Goal: Task Accomplishment & Management: Complete application form

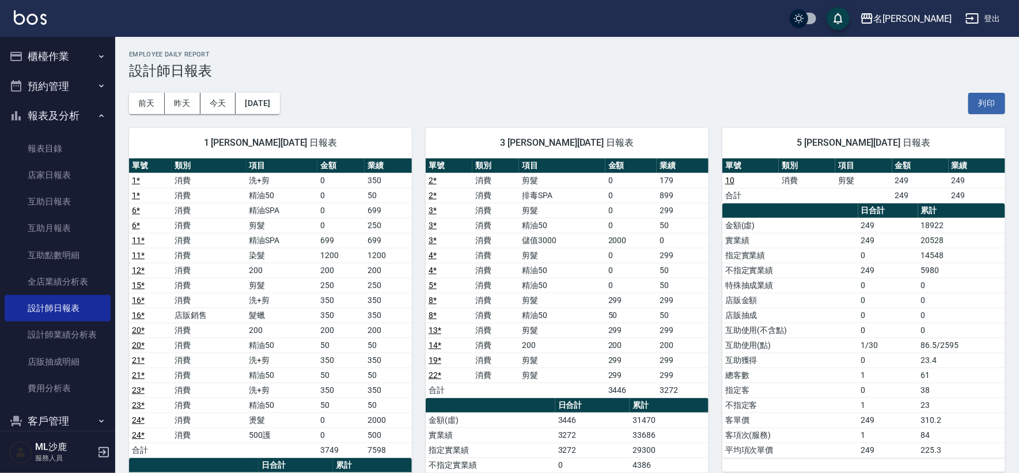
click at [56, 56] on button "櫃檯作業" at bounding box center [58, 56] width 106 height 30
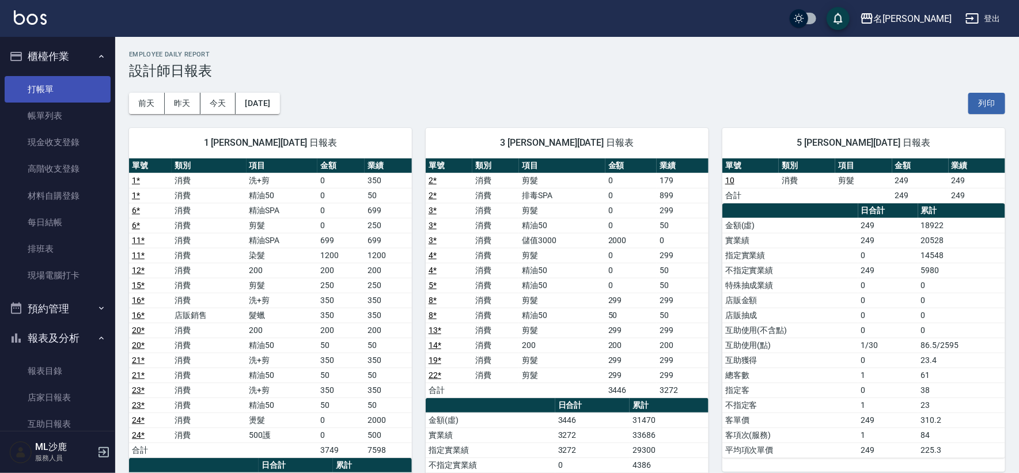
click at [49, 86] on link "打帳單" at bounding box center [58, 89] width 106 height 27
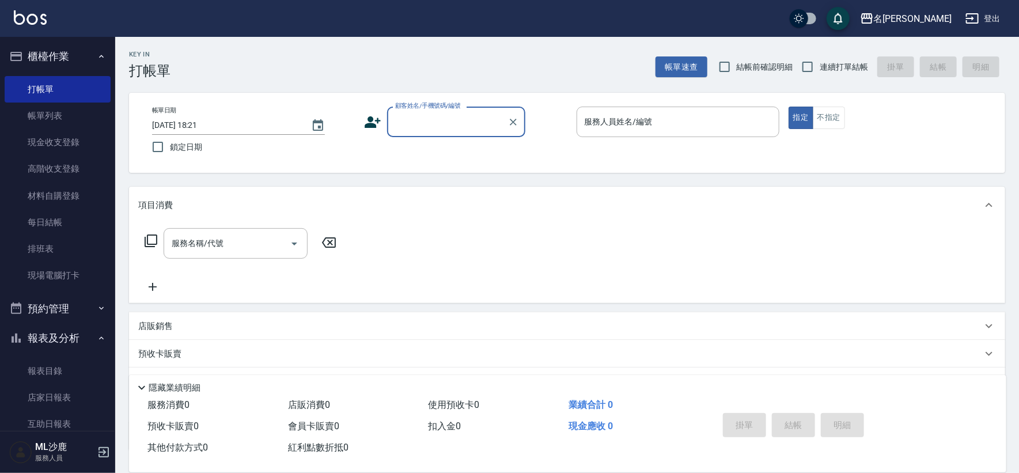
click at [195, 145] on span "鎖定日期" at bounding box center [186, 147] width 32 height 12
click at [170, 145] on input "鎖定日期" at bounding box center [158, 147] width 24 height 24
drag, startPoint x: 195, startPoint y: 145, endPoint x: 315, endPoint y: 133, distance: 120.5
click at [195, 145] on span "鎖定日期" at bounding box center [186, 147] width 32 height 12
click at [170, 145] on input "鎖定日期" at bounding box center [158, 147] width 24 height 24
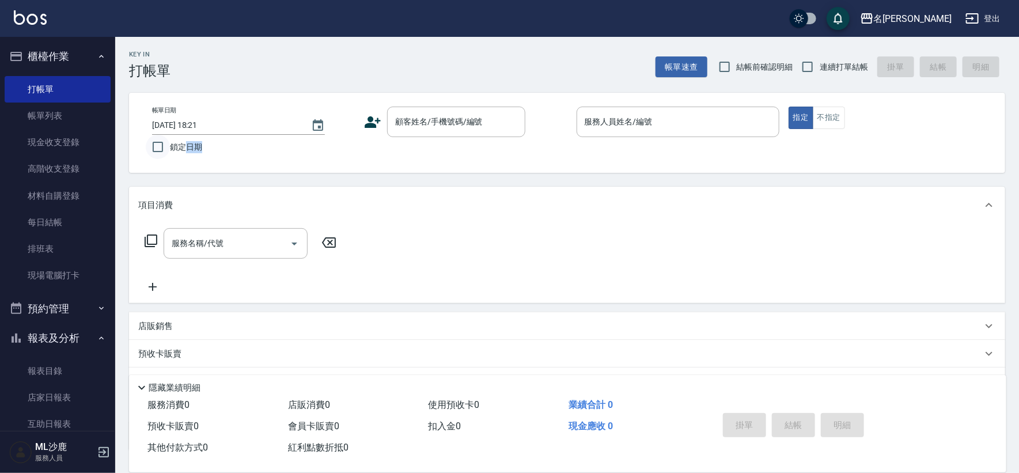
click at [154, 145] on input "鎖定日期" at bounding box center [158, 147] width 24 height 24
click at [161, 153] on input "鎖定日期" at bounding box center [158, 147] width 24 height 24
checkbox input "true"
click at [813, 66] on input "連續打單結帳" at bounding box center [808, 67] width 24 height 24
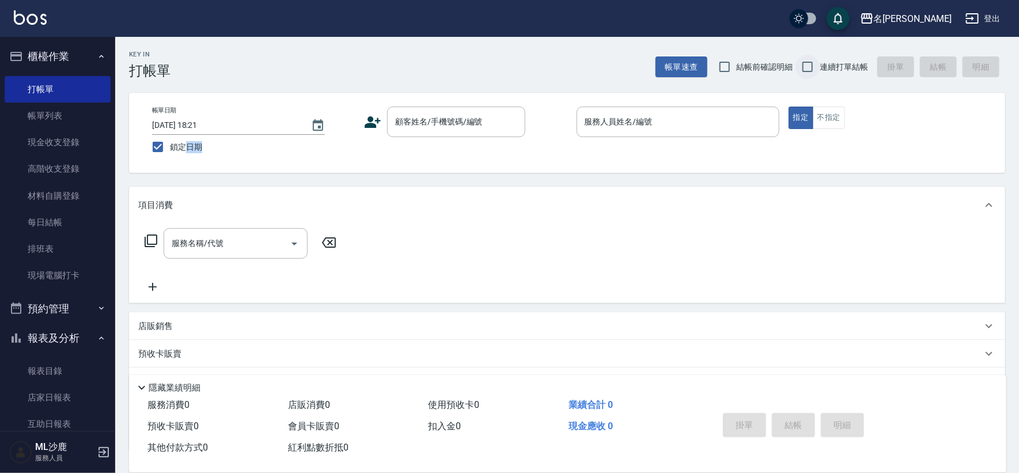
checkbox input "true"
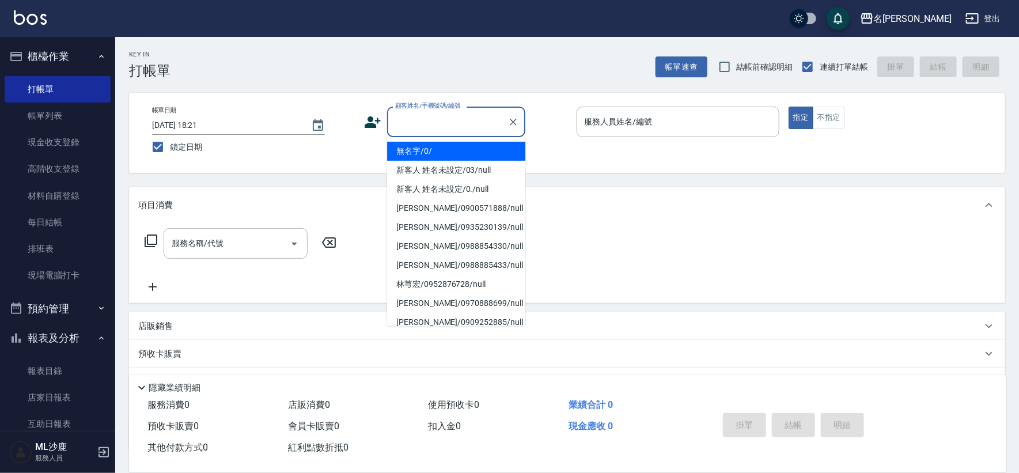
click at [449, 122] on input "顧客姓名/手機號碼/編號" at bounding box center [447, 122] width 111 height 20
type input "無名字/0/"
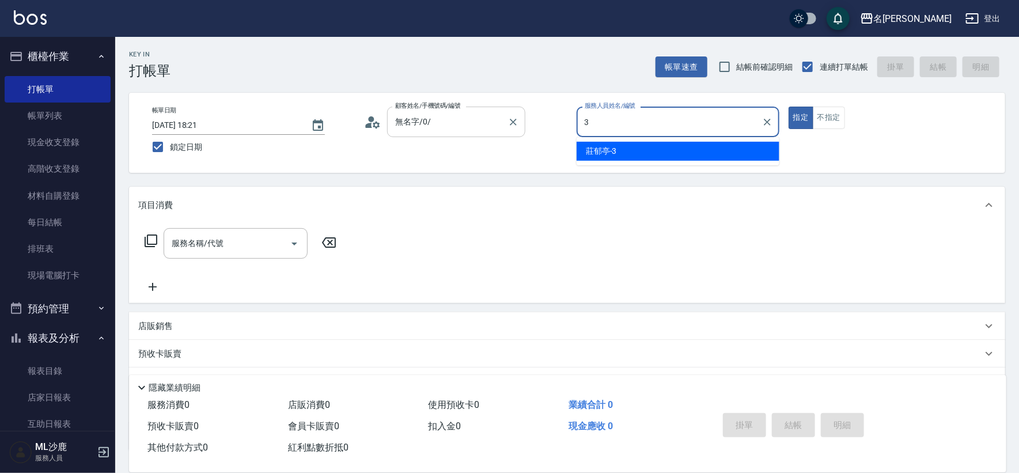
type input "3"
type button "true"
type input "[PERSON_NAME]-3"
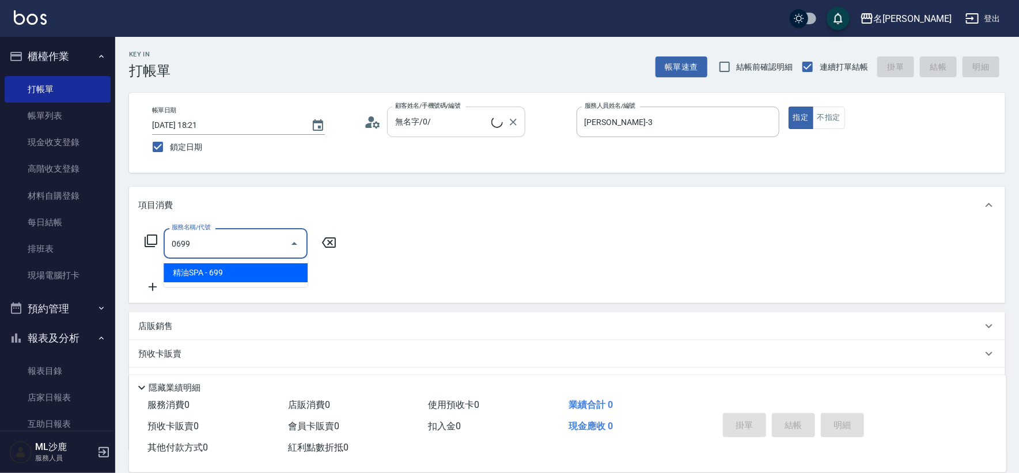
type input "精油SPA(0699)"
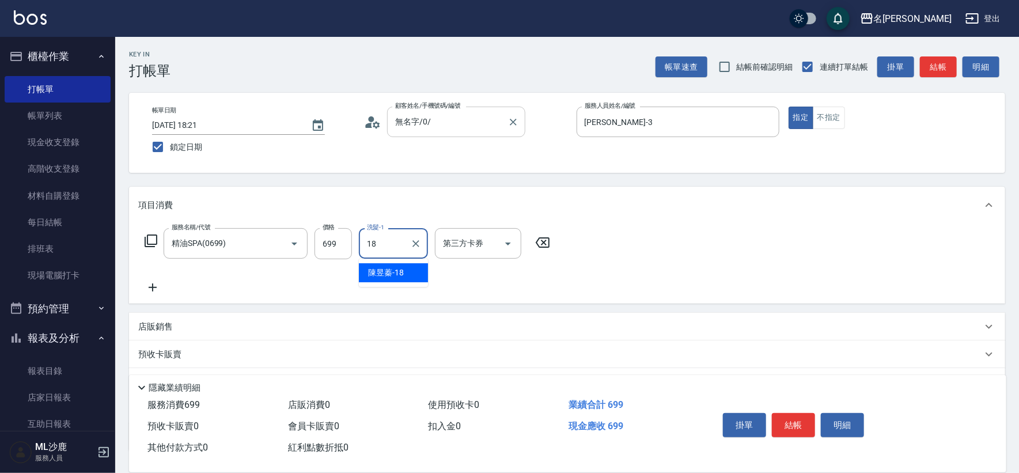
type input "[PERSON_NAME]-18"
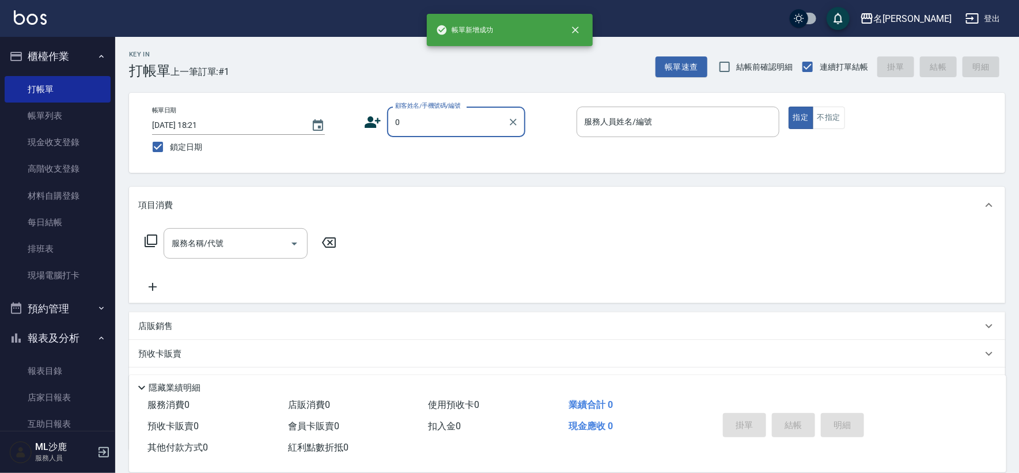
type input "無名字/0/"
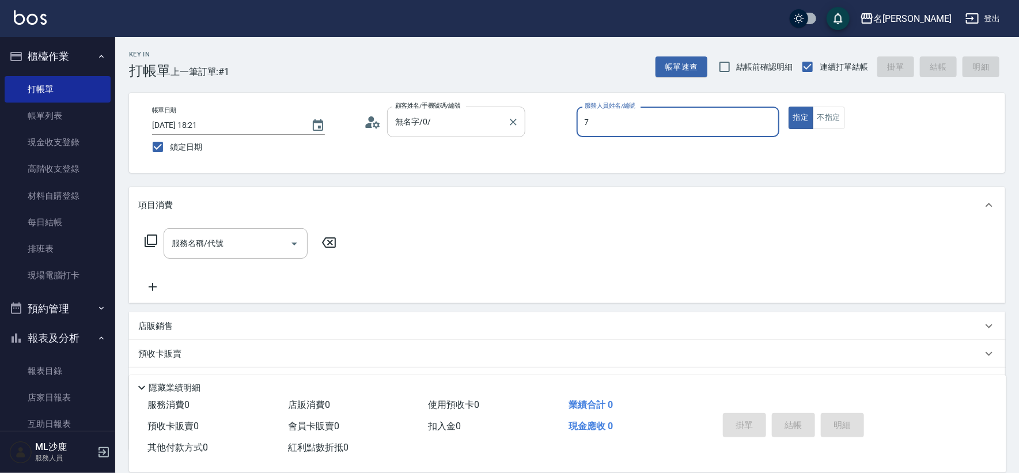
type input "[PERSON_NAME]-7"
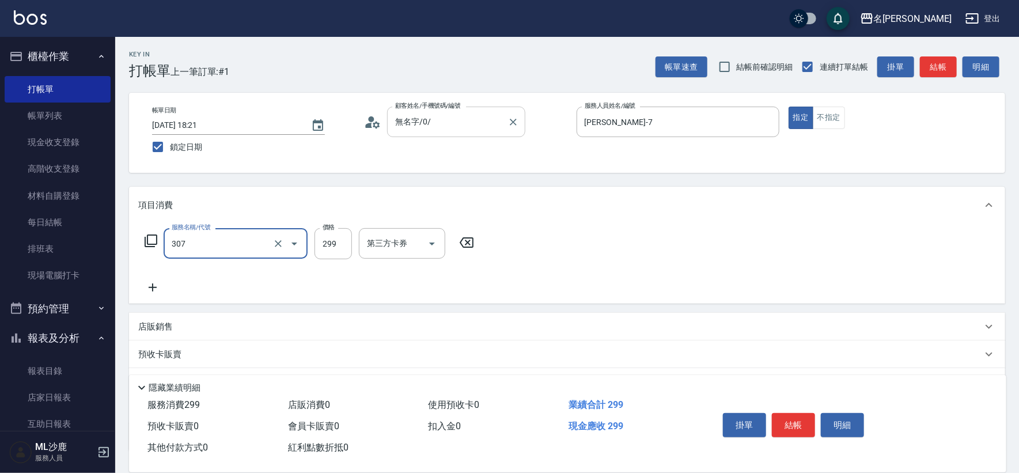
type input "剪髮(307)"
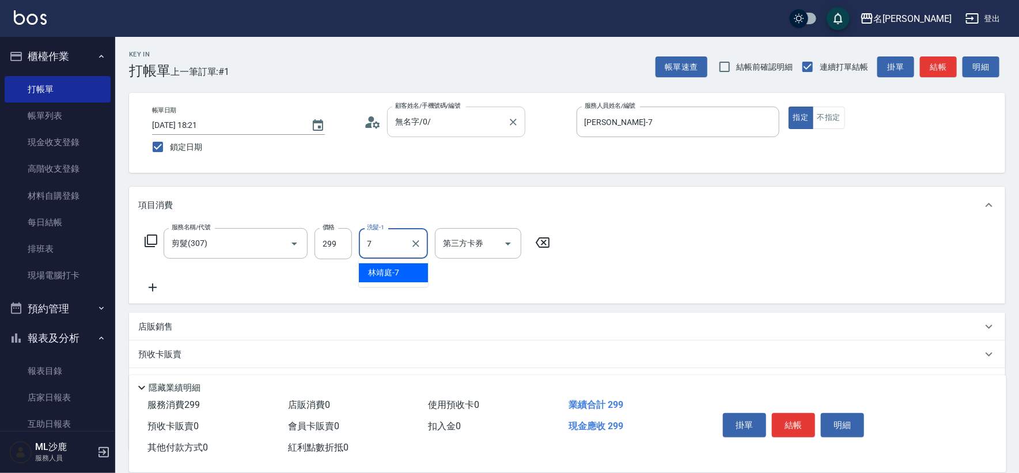
type input "[PERSON_NAME]-7"
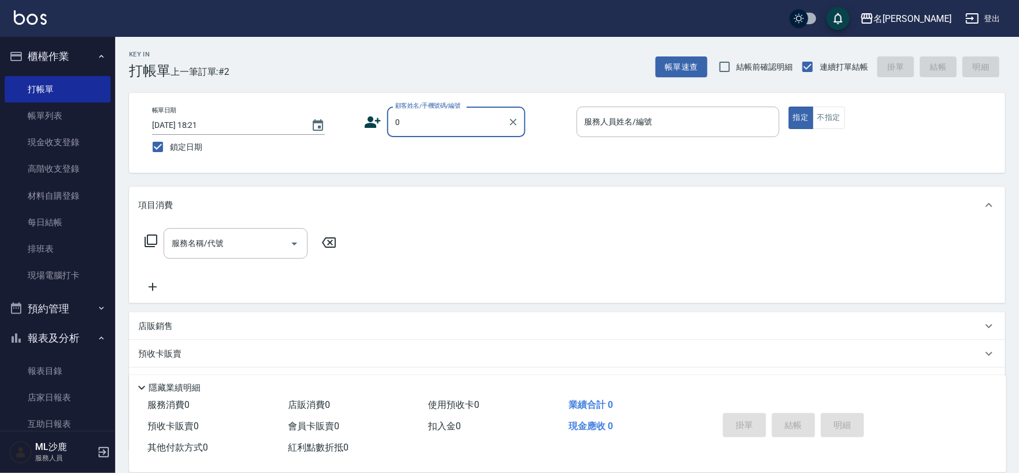
type input "無名字/0/"
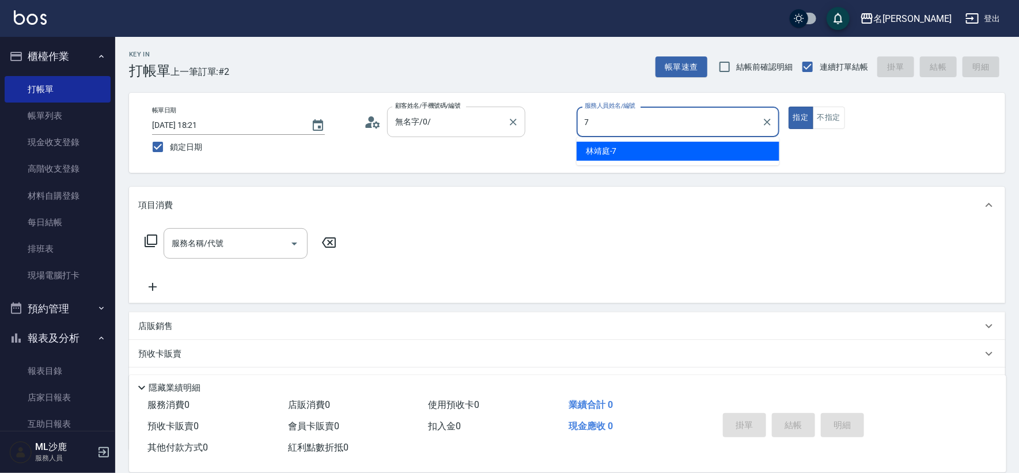
type input "[PERSON_NAME]-7"
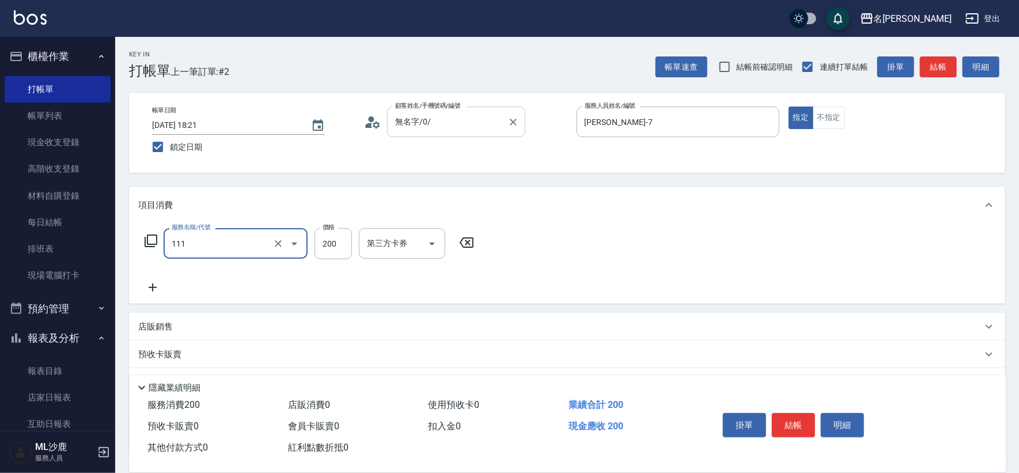
type input "200(111)"
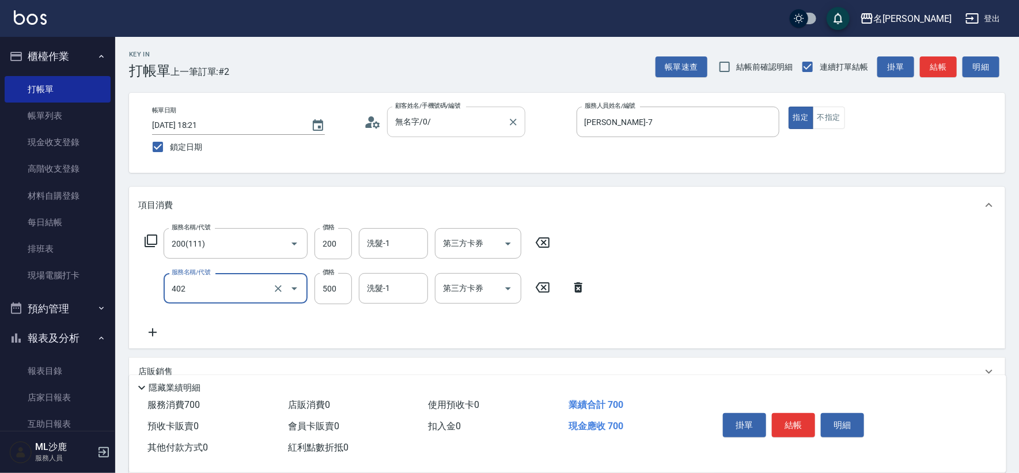
type input "500護(402)"
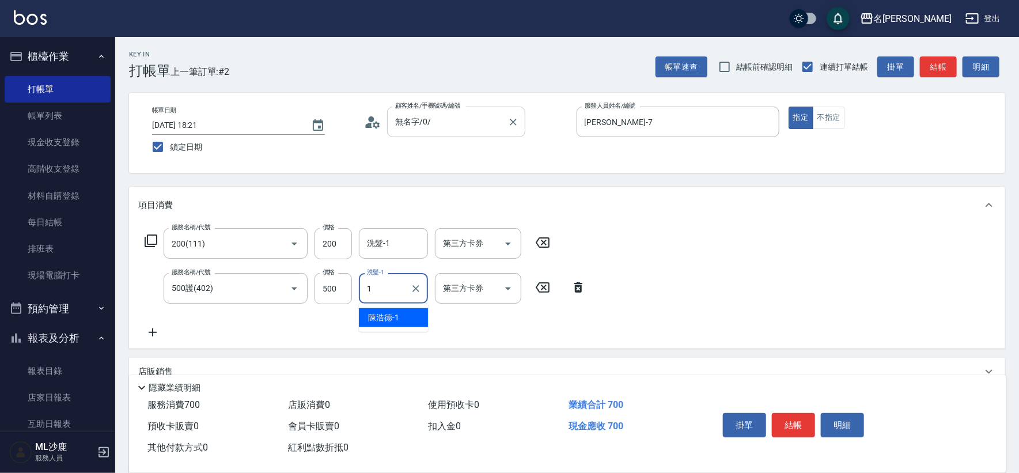
type input "[PERSON_NAME]1"
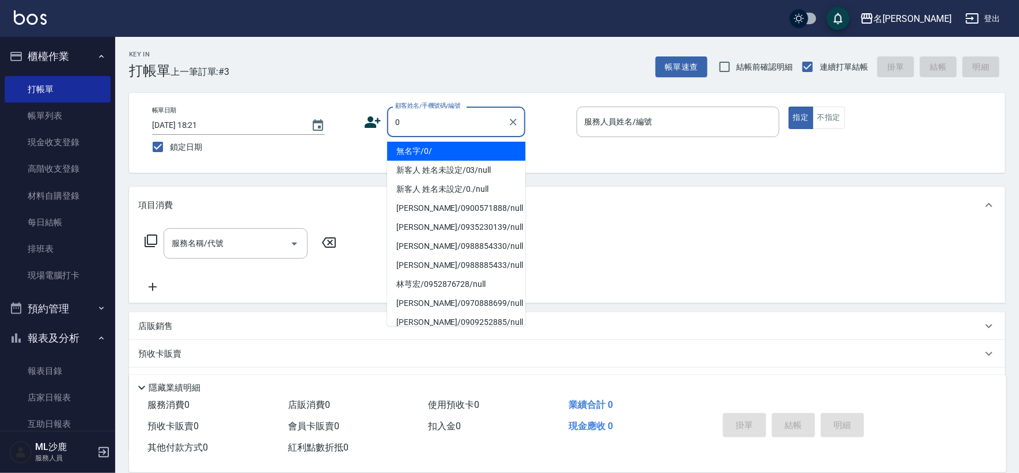
type input "無名字/0/"
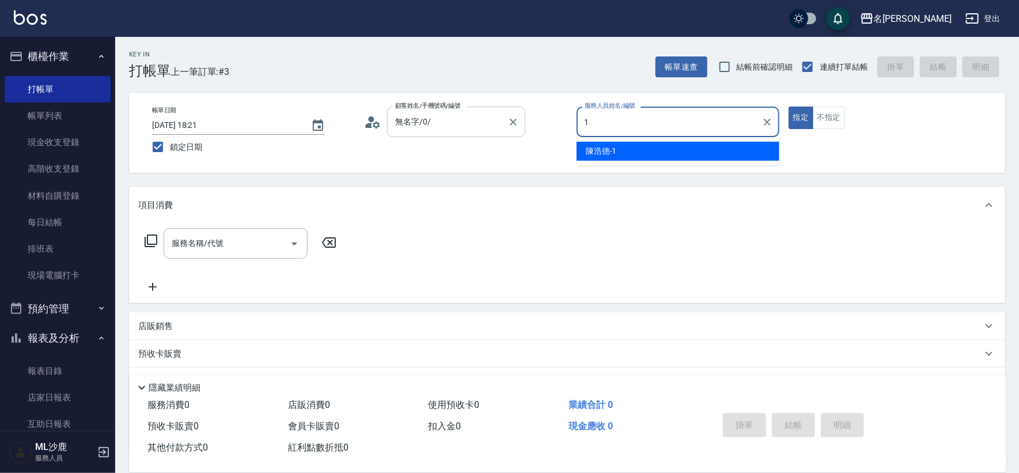
type input "[PERSON_NAME]1"
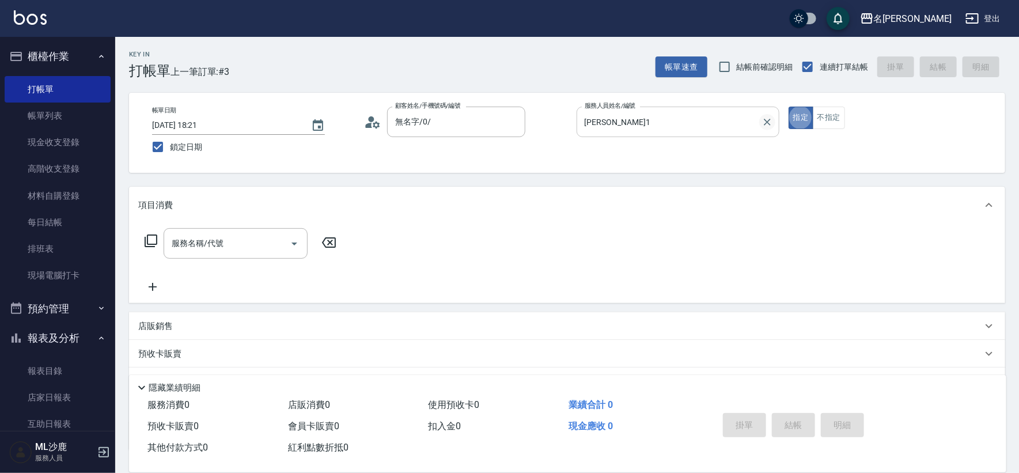
click at [764, 125] on icon "Clear" at bounding box center [768, 122] width 12 height 12
type input "[PERSON_NAME]-3"
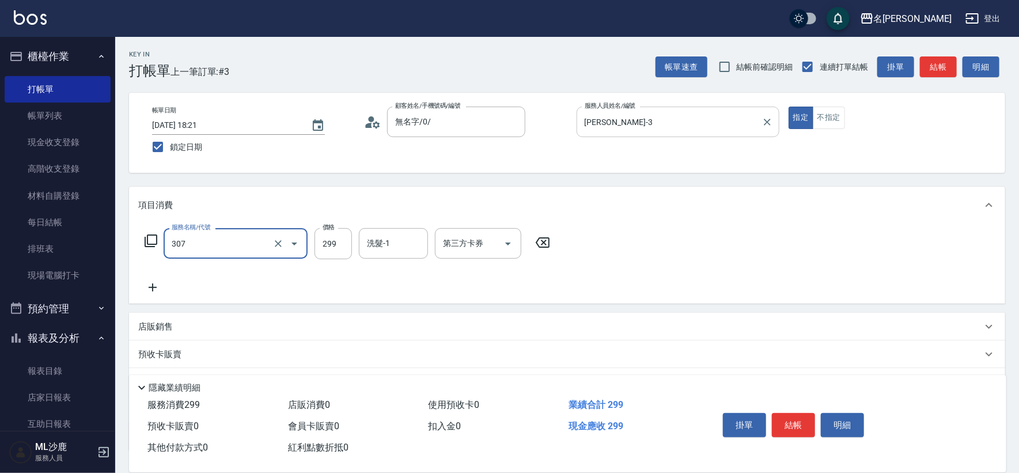
type input "剪髮(307)"
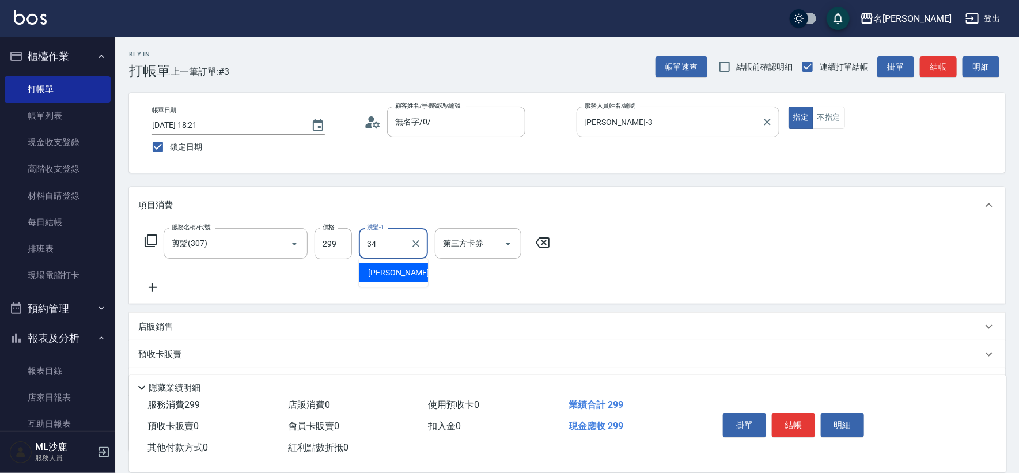
type input "[PERSON_NAME]-34"
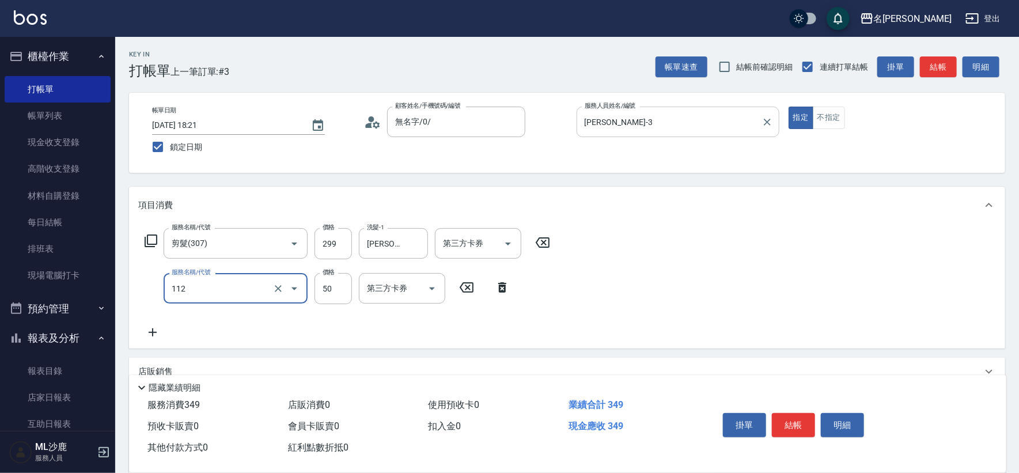
type input "精油50(112)"
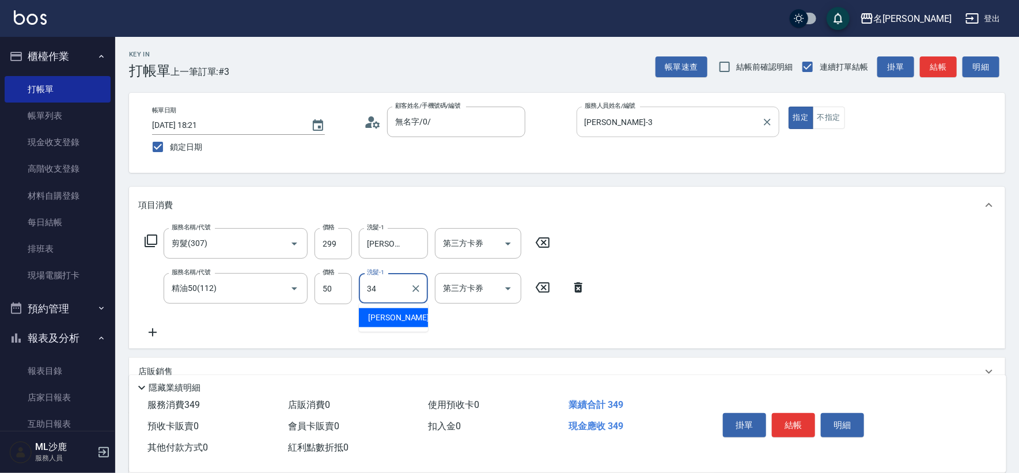
type input "[PERSON_NAME]-34"
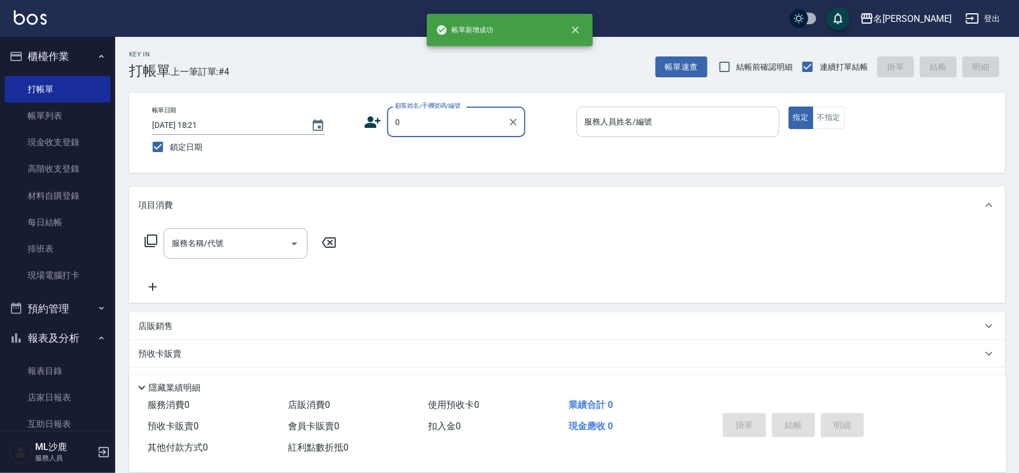
type input "無名字/0/"
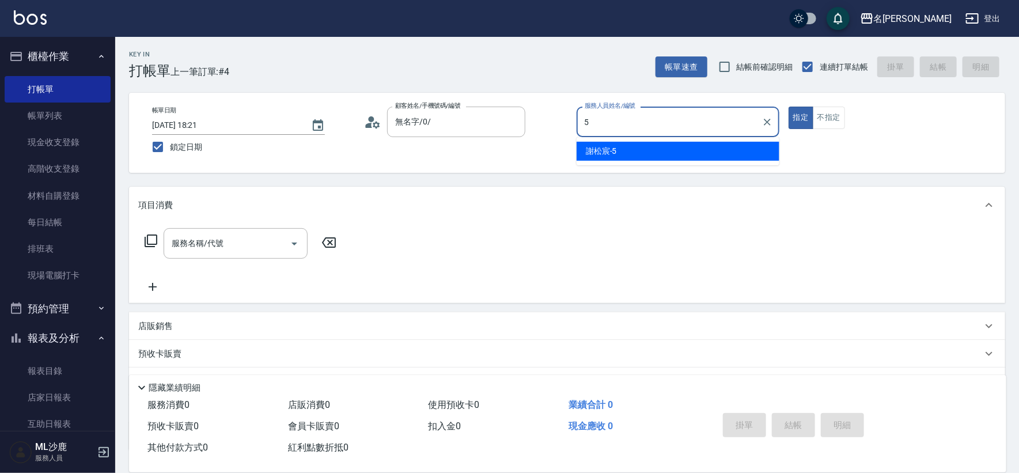
type input "[PERSON_NAME]-5"
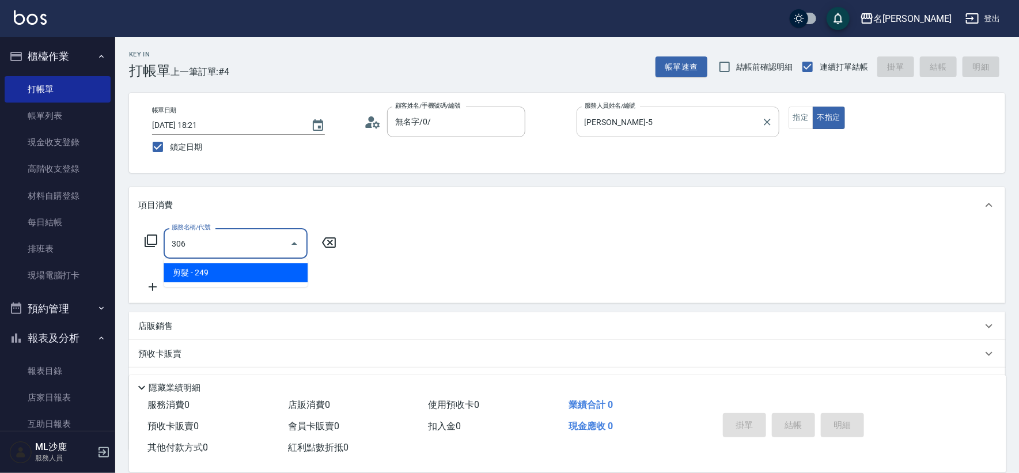
type input "剪髮(306)"
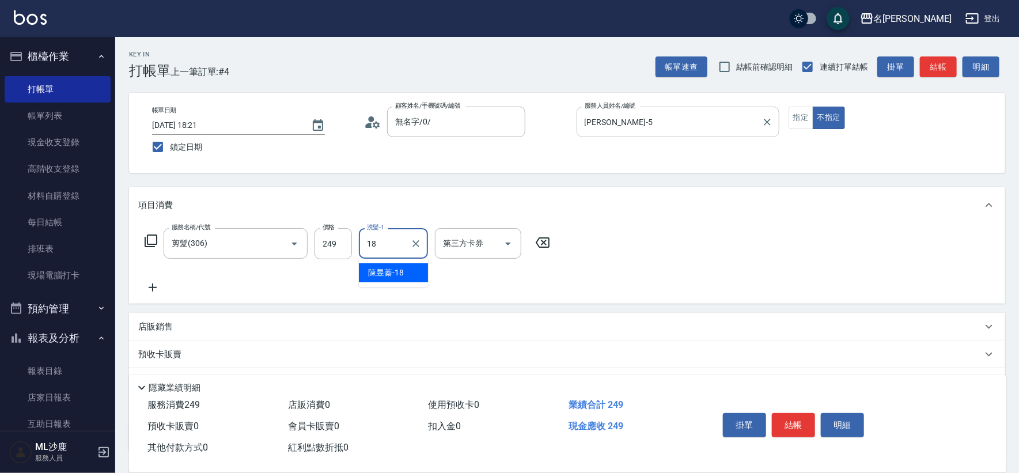
type input "[PERSON_NAME]-18"
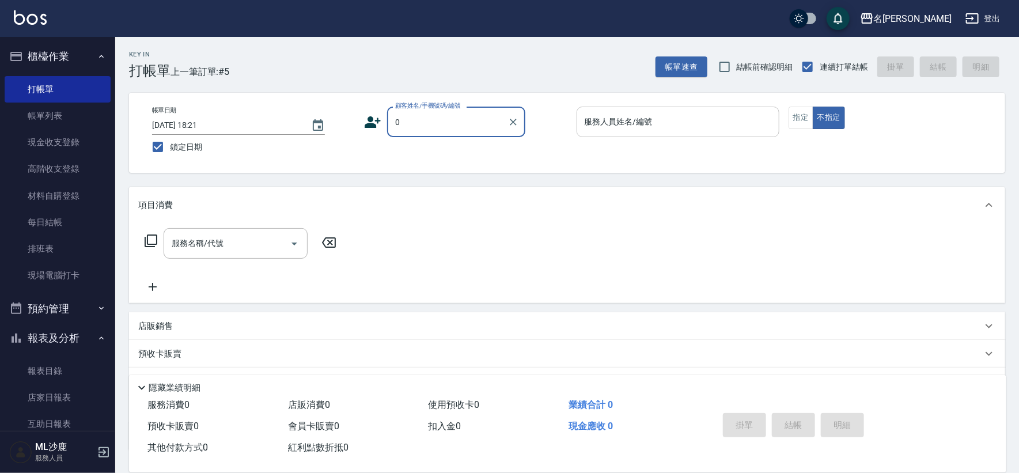
type input "無名字/0/"
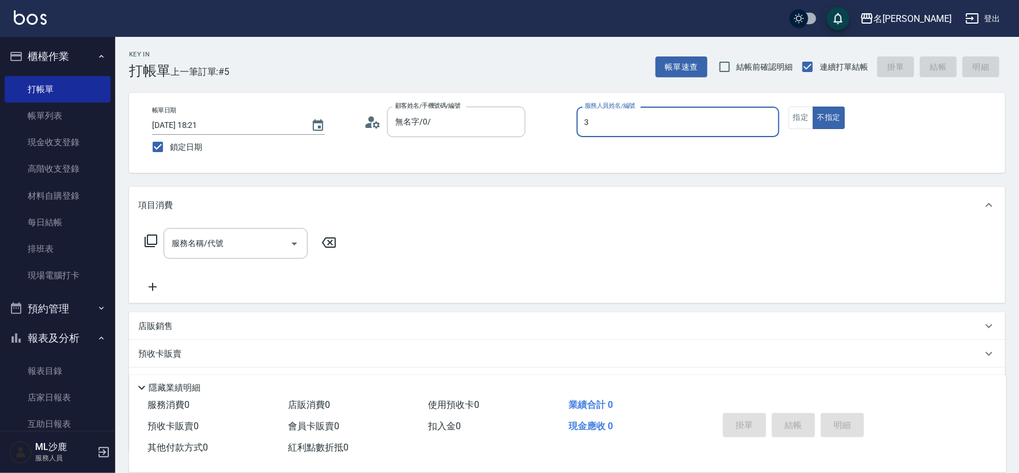
type input "[PERSON_NAME]-3"
type button "false"
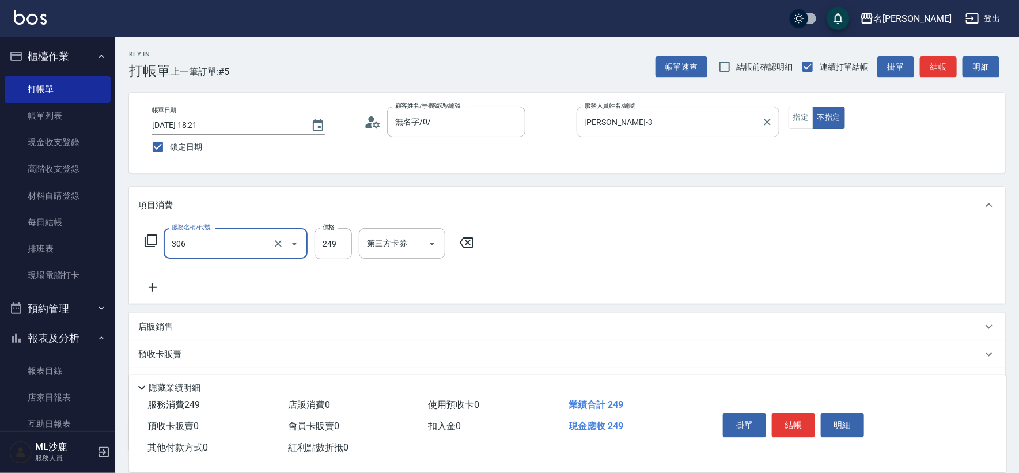
type input "剪髮(306)"
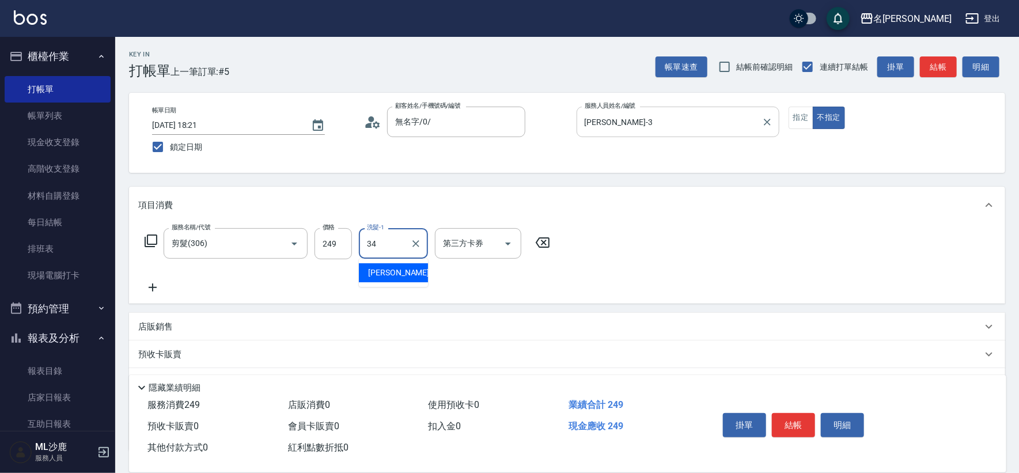
type input "[PERSON_NAME]-34"
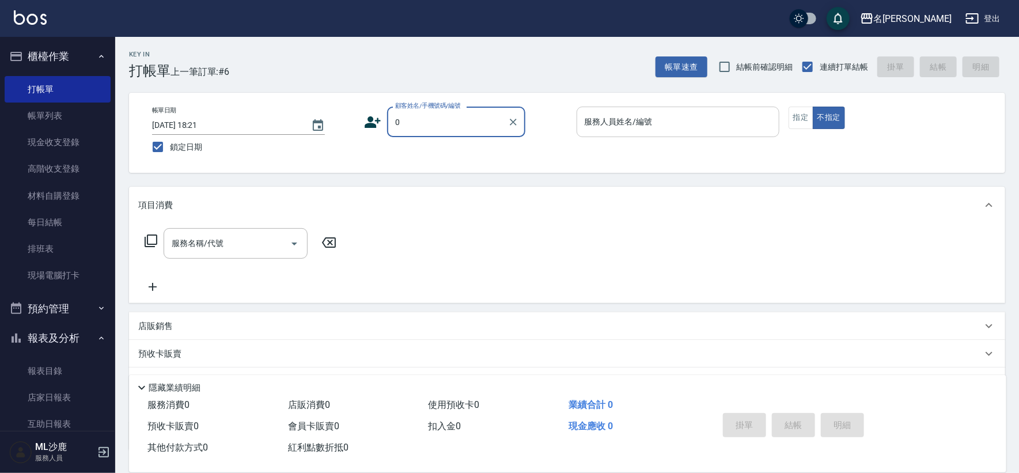
type input "無名字/0/"
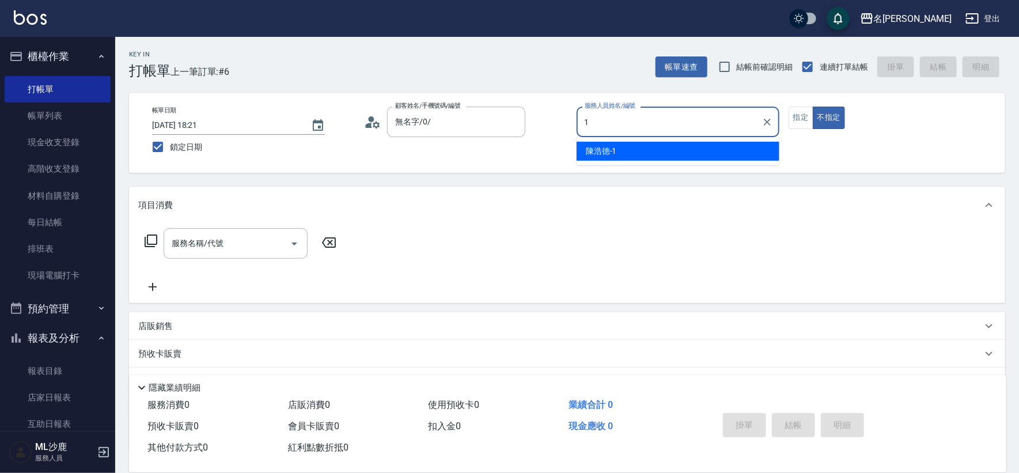
type input "[PERSON_NAME]1"
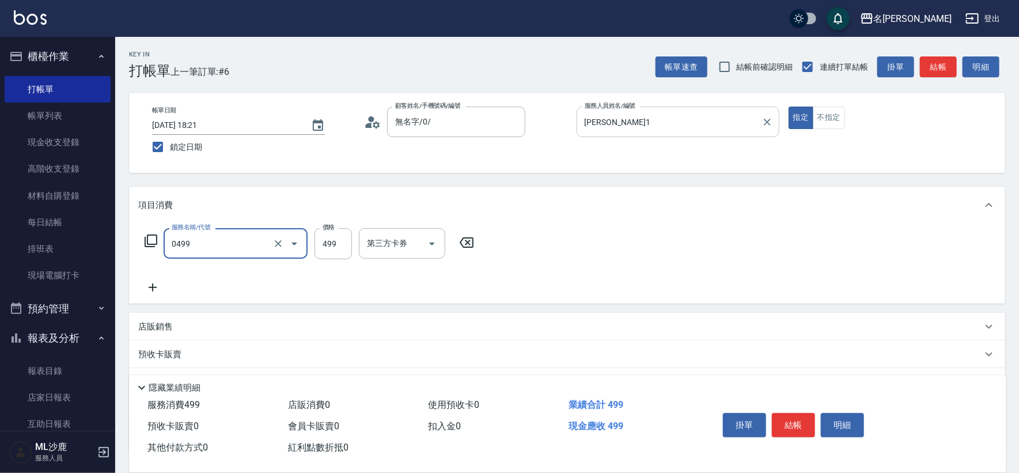
type input "[PERSON_NAME]499(0499)"
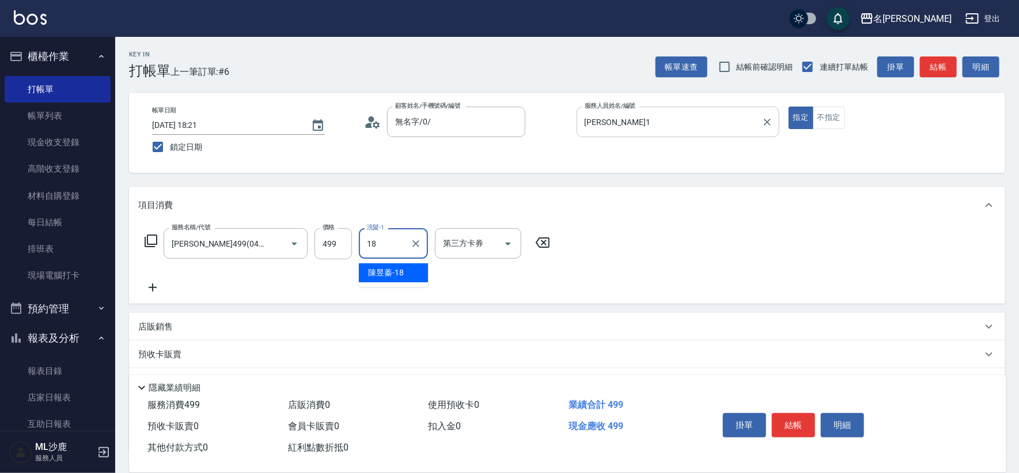
type input "[PERSON_NAME]-18"
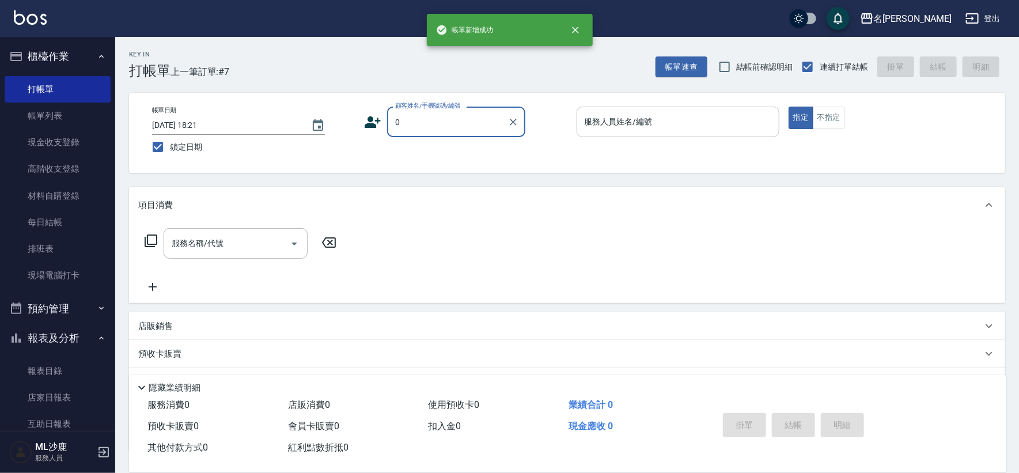
type input "無名字/0/"
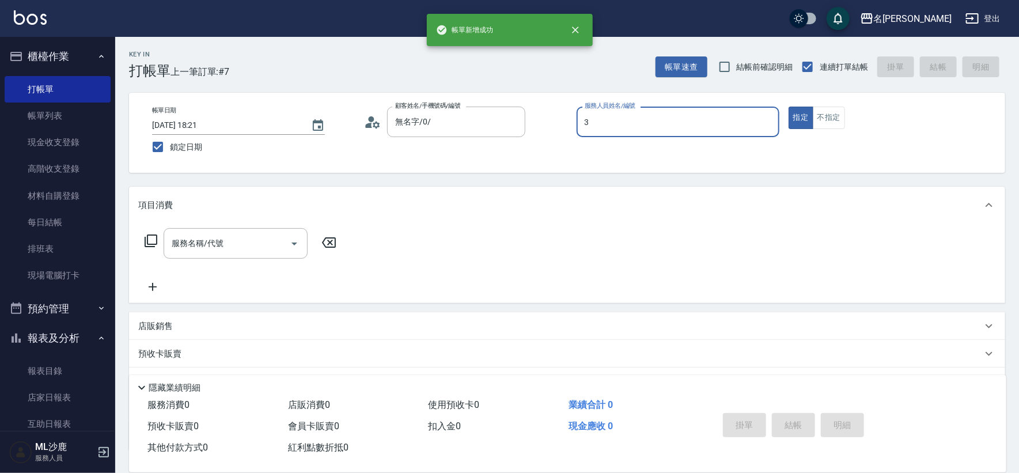
type input "[PERSON_NAME]-3"
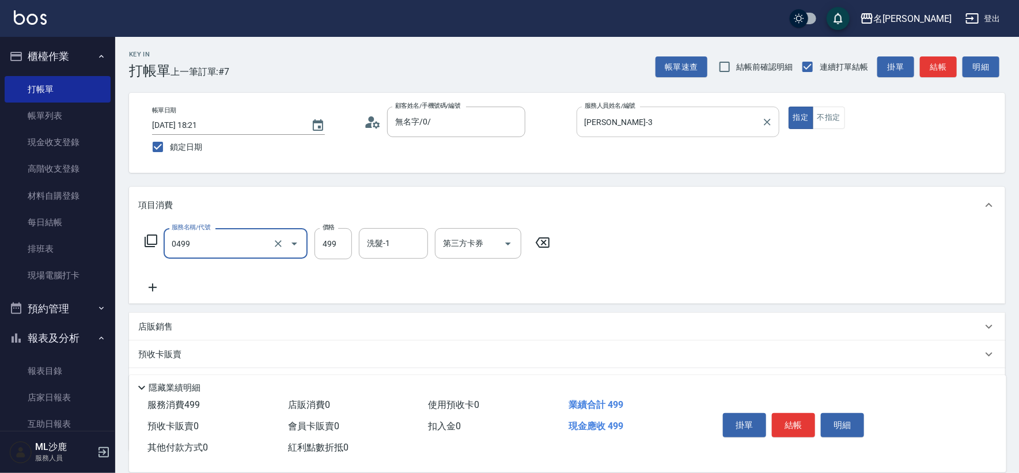
type input "[PERSON_NAME]499(0499)"
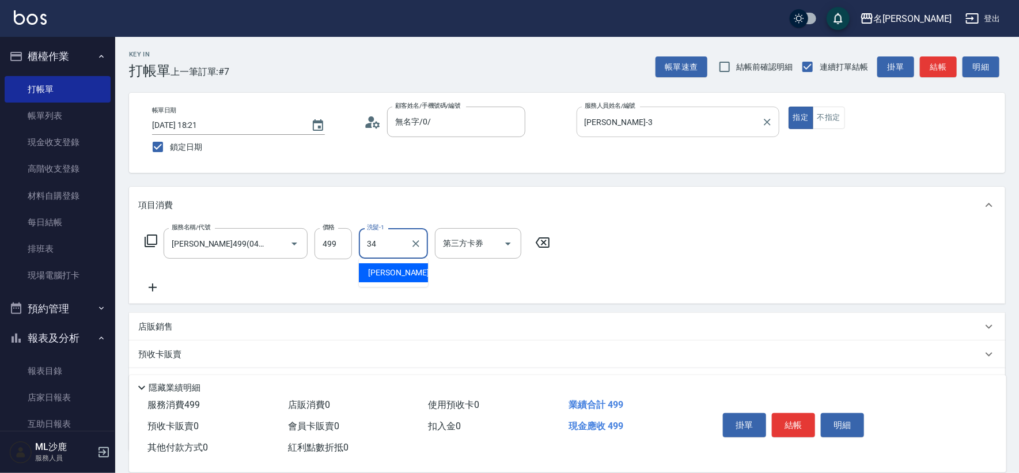
type input "[PERSON_NAME]-34"
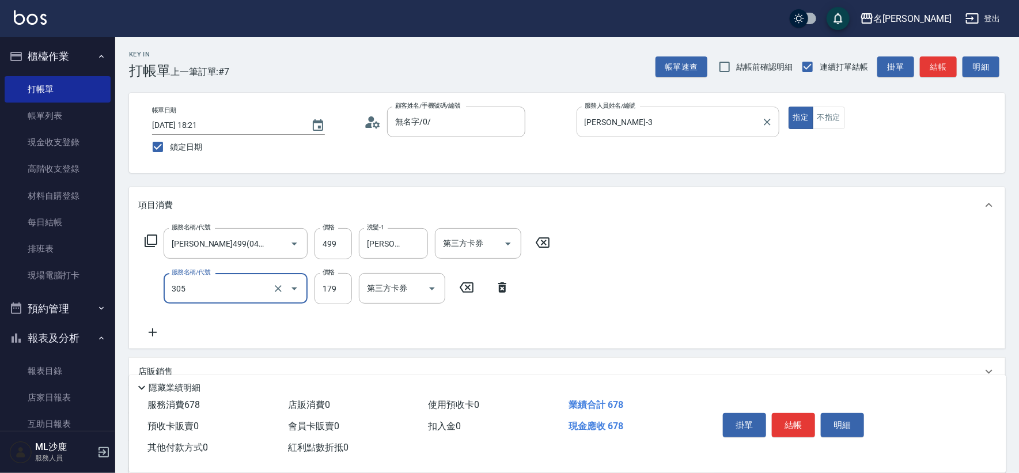
type input "剪髮(305)"
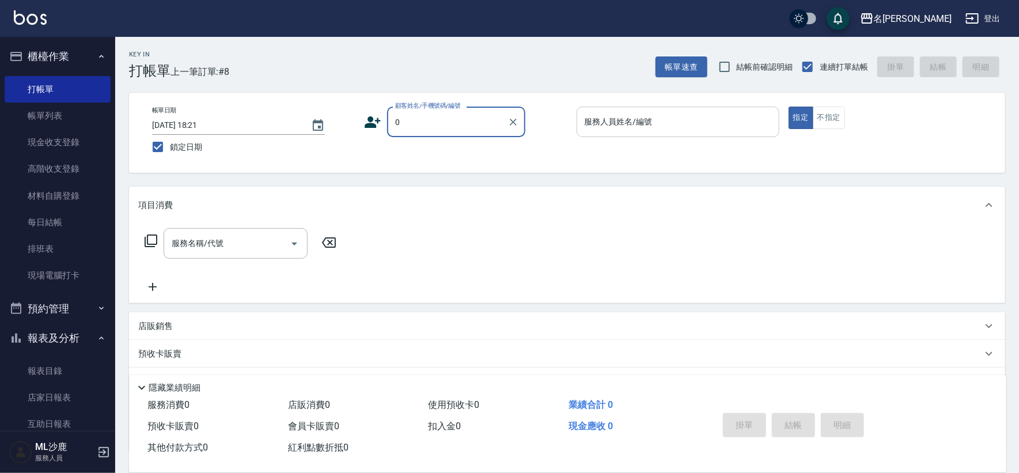
type input "無名字/0/"
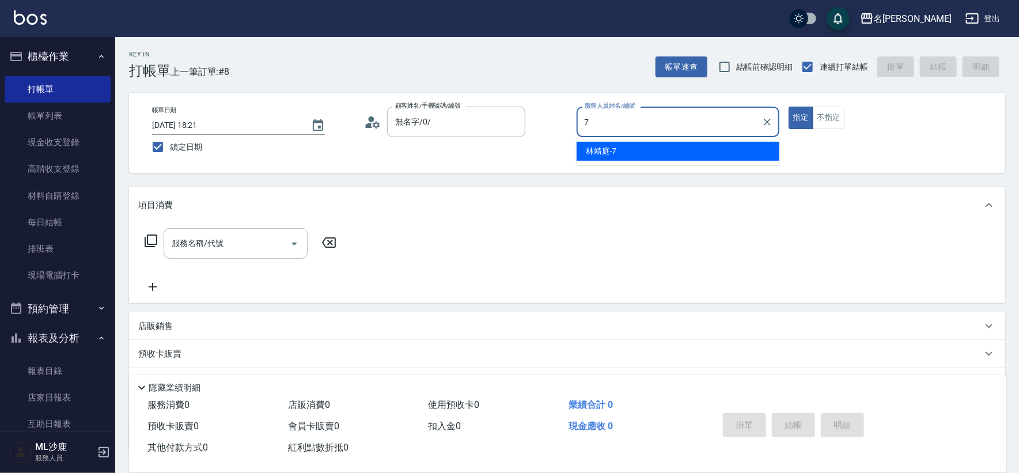
type input "[PERSON_NAME]-7"
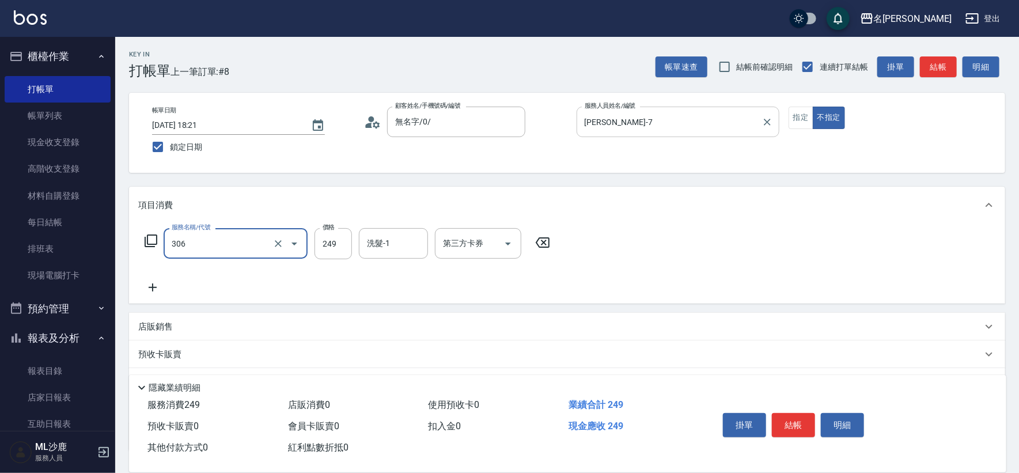
type input "剪髮(306)"
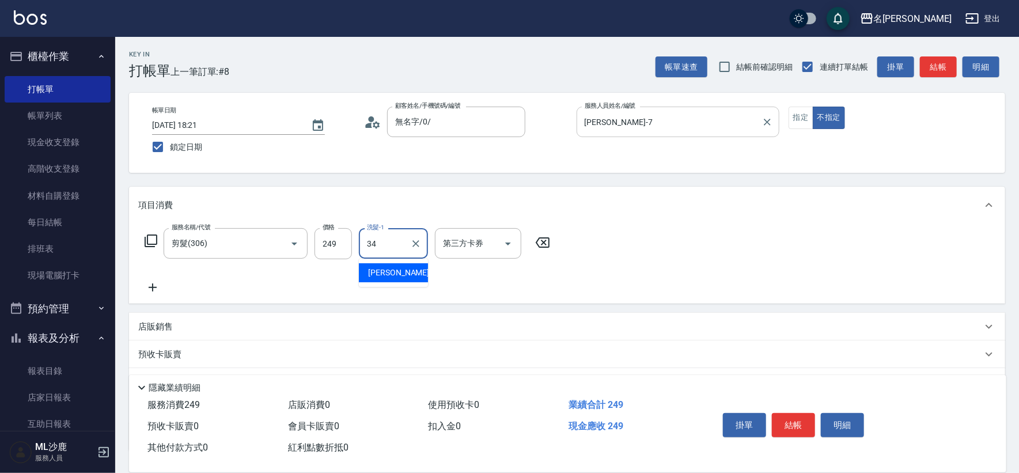
type input "[PERSON_NAME]-34"
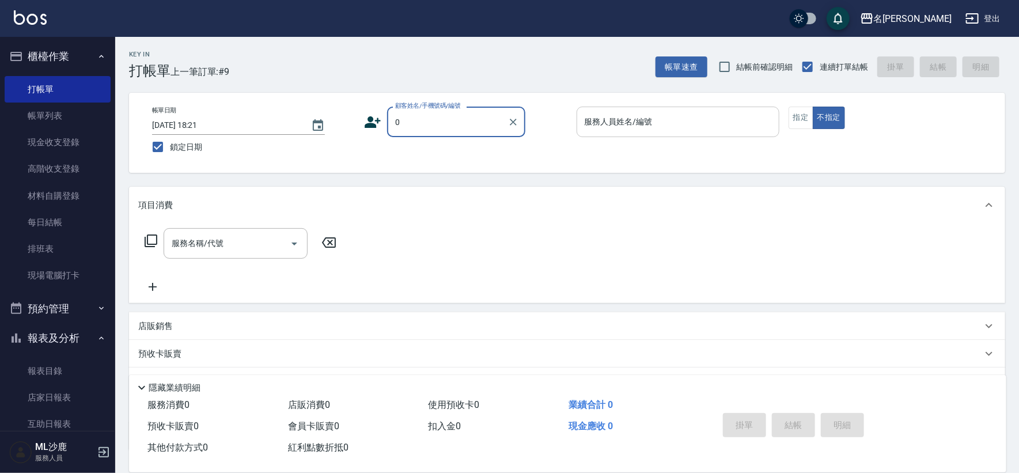
type input "無名字/0/"
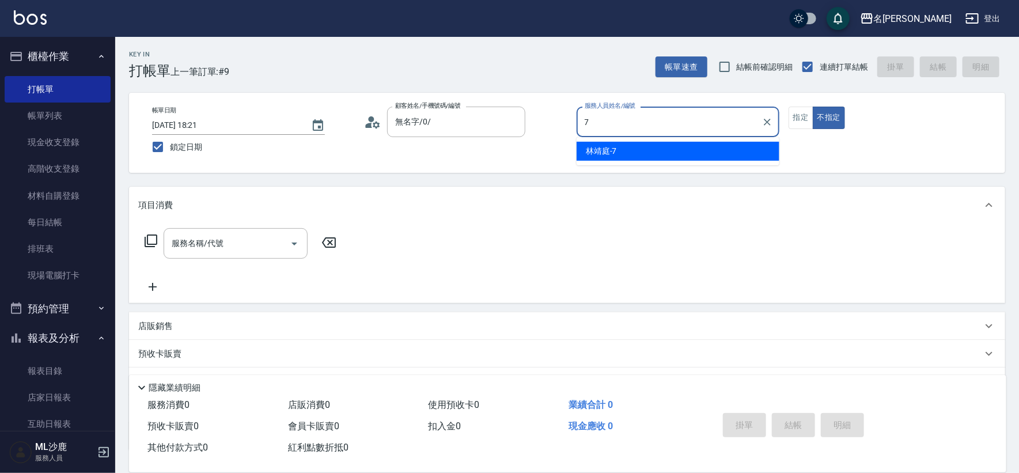
type input "[PERSON_NAME]-7"
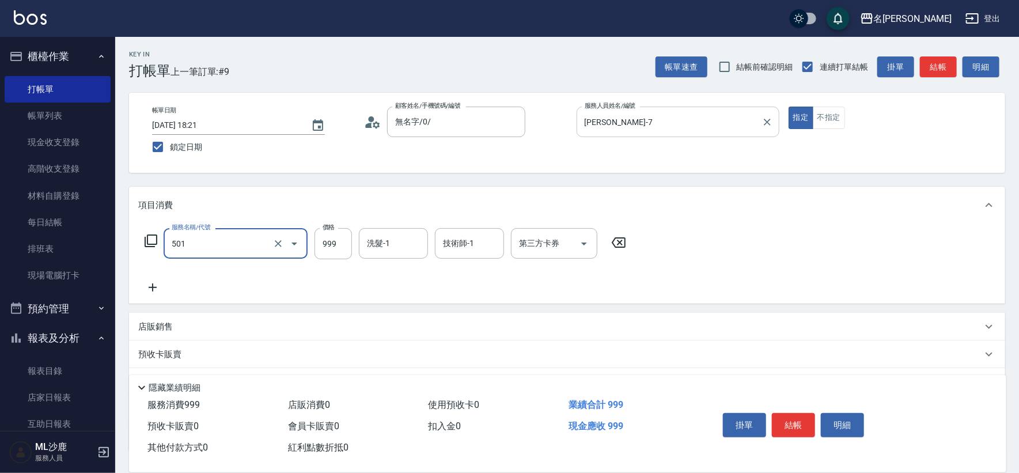
type input "染髮(501)"
type input "1600"
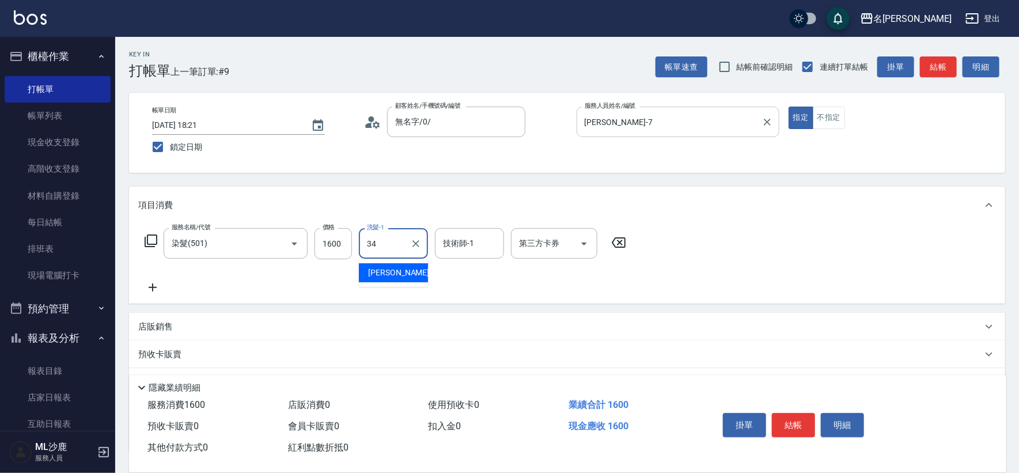
type input "[PERSON_NAME]-34"
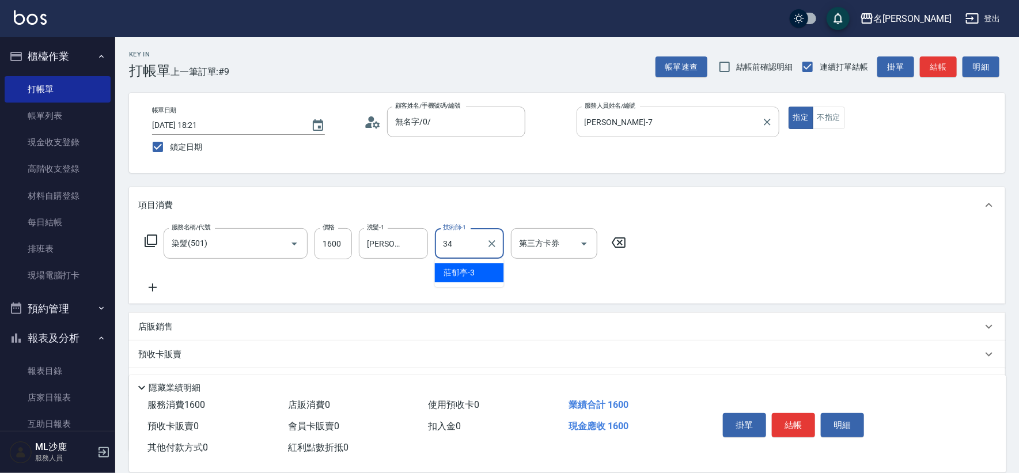
type input "[PERSON_NAME]-34"
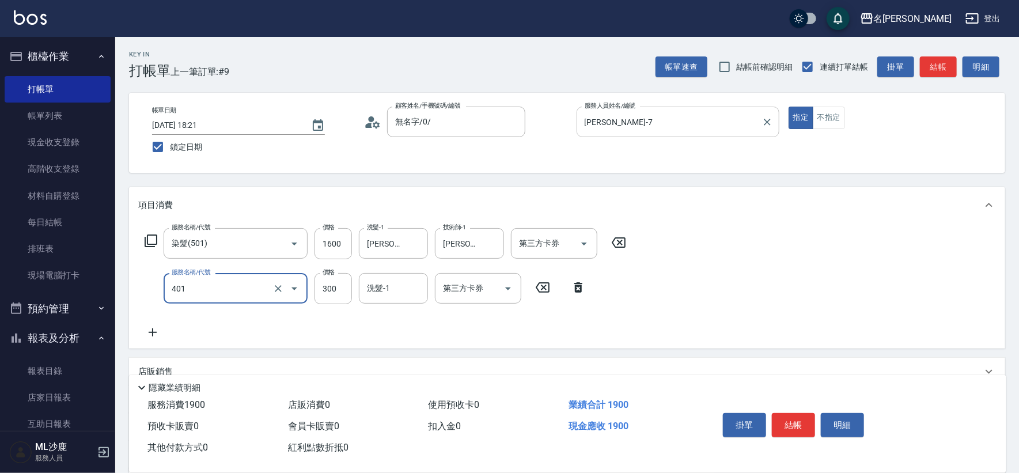
type input "300護(401)"
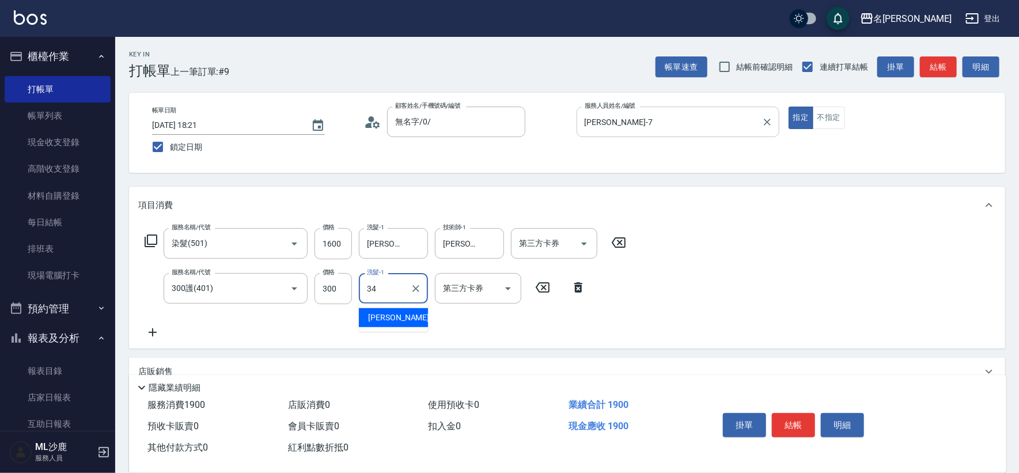
type input "[PERSON_NAME]-34"
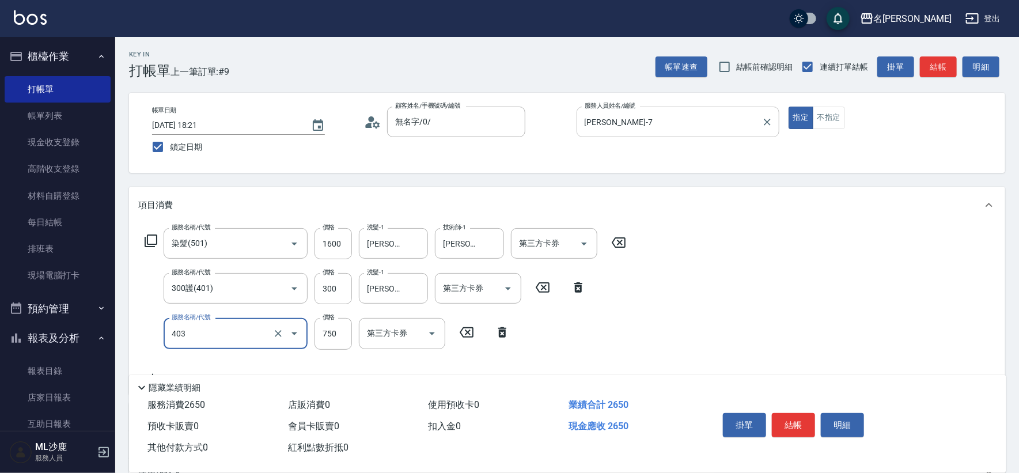
type input "750護(403)"
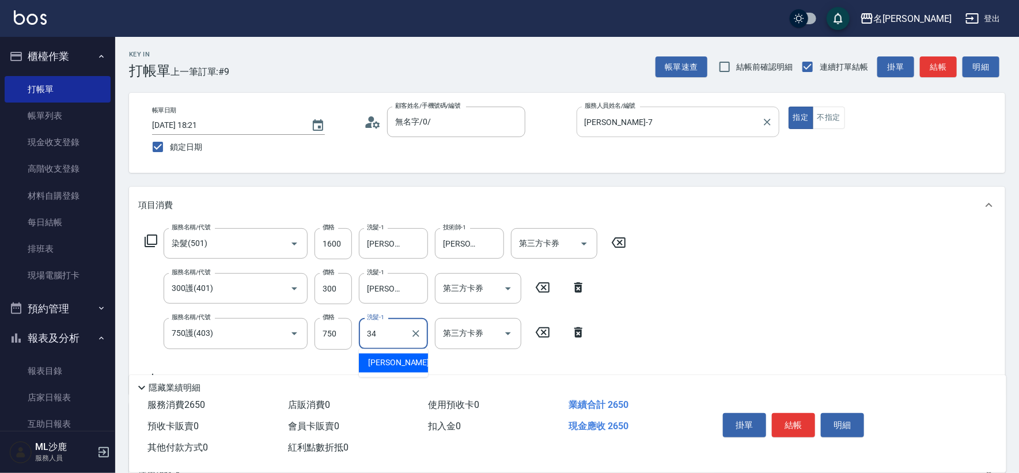
type input "[PERSON_NAME]-34"
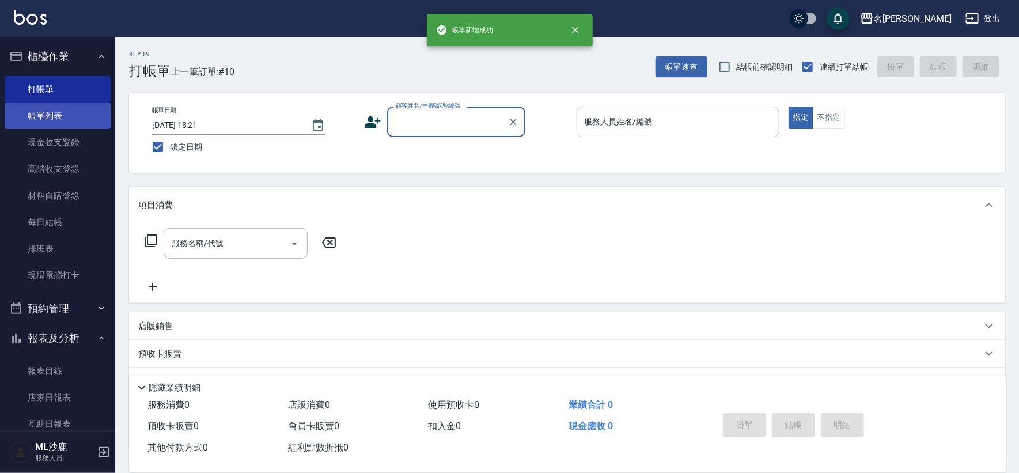
click at [43, 105] on link "帳單列表" at bounding box center [58, 116] width 106 height 27
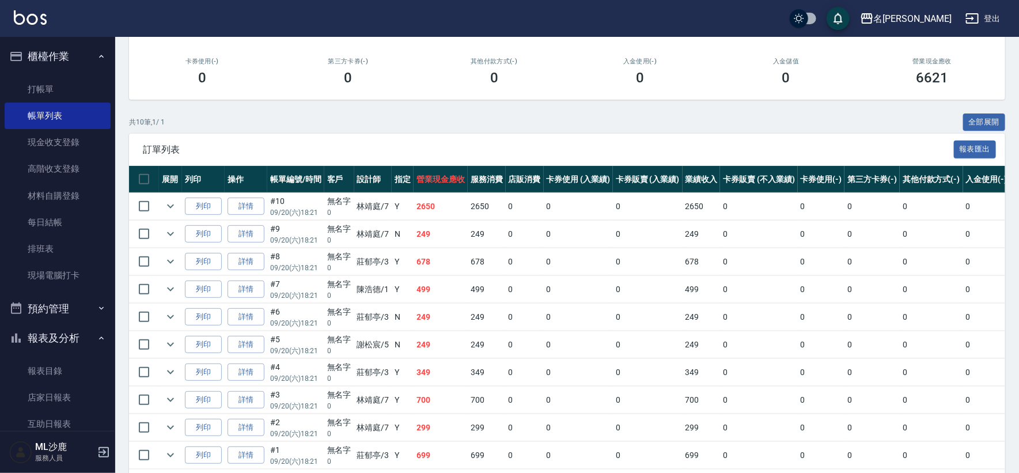
scroll to position [203, 0]
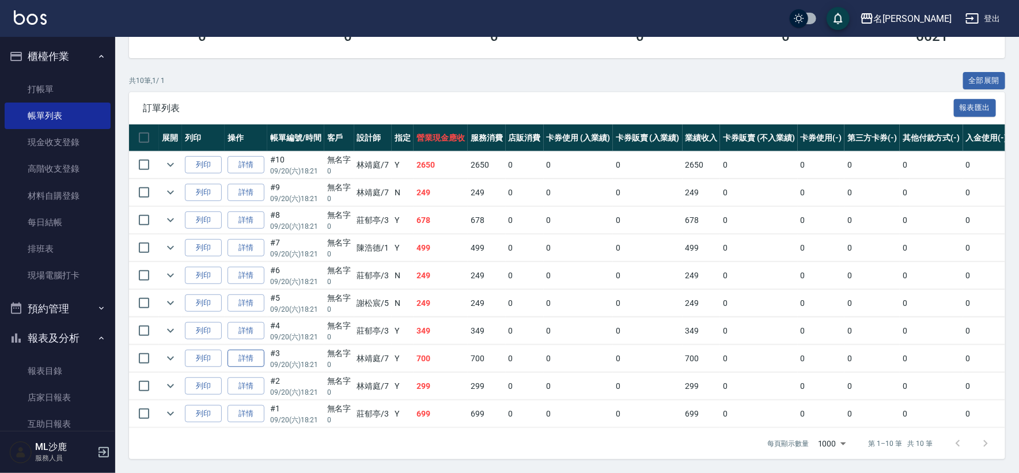
click at [249, 351] on link "詳情" at bounding box center [246, 359] width 37 height 18
click at [249, 351] on div "ORDERS 帳單列表 新開單 [DATE] [DATE] [DATE] [DATE] 設計師編號/姓名 設計師編號/姓名 顧客編號/姓名 顧客編號/姓名 其…" at bounding box center [509, 139] width 1019 height 668
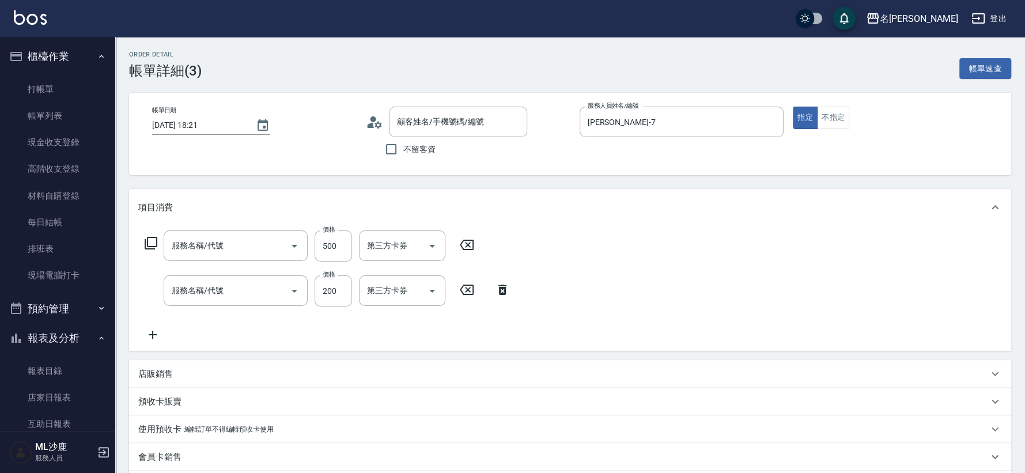
type input "[DATE] 18:21"
type input "[PERSON_NAME]-7"
type input "500護(402)"
type input "200(111)"
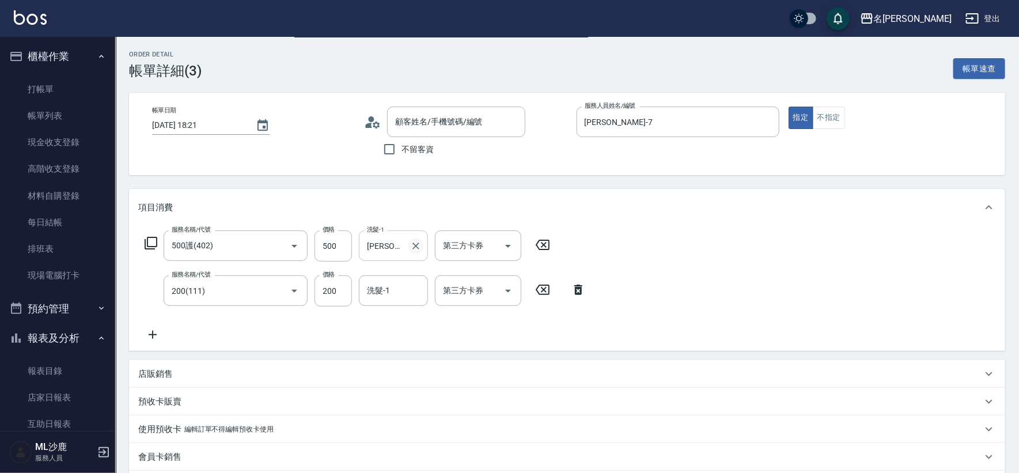
type input "無名字/0/"
click at [414, 248] on icon "Clear" at bounding box center [416, 246] width 7 height 7
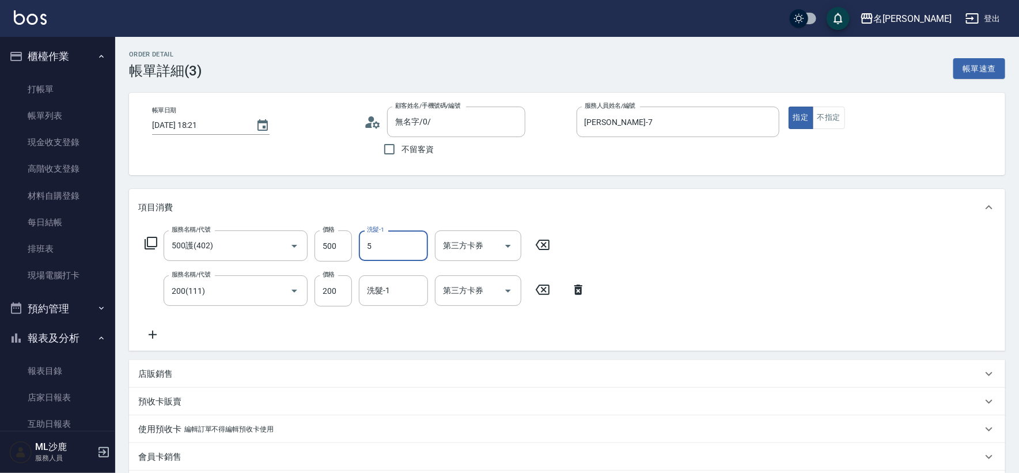
type input "[PERSON_NAME]-5"
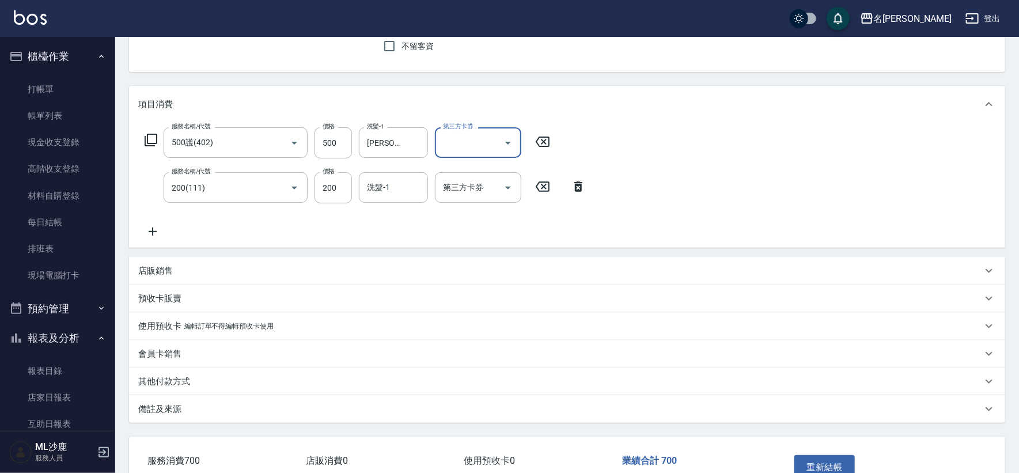
scroll to position [176, 0]
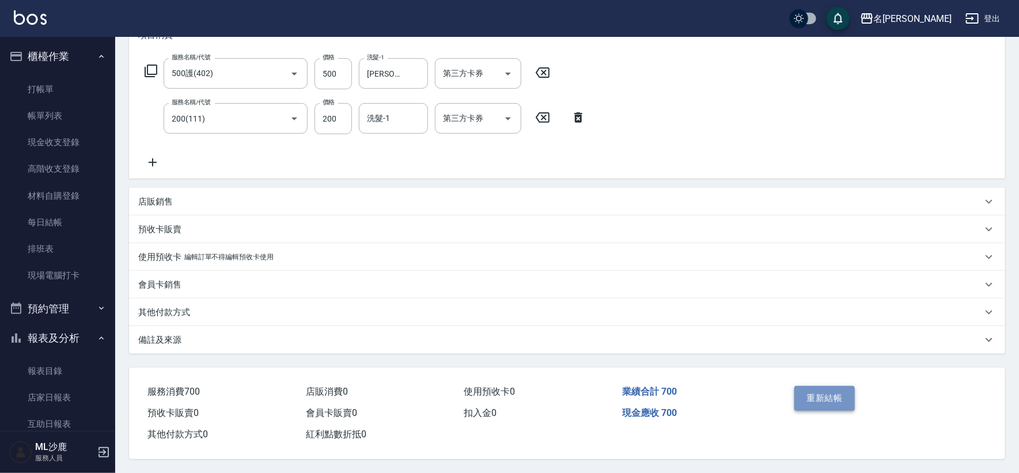
click at [823, 401] on button "重新結帳" at bounding box center [825, 398] width 61 height 24
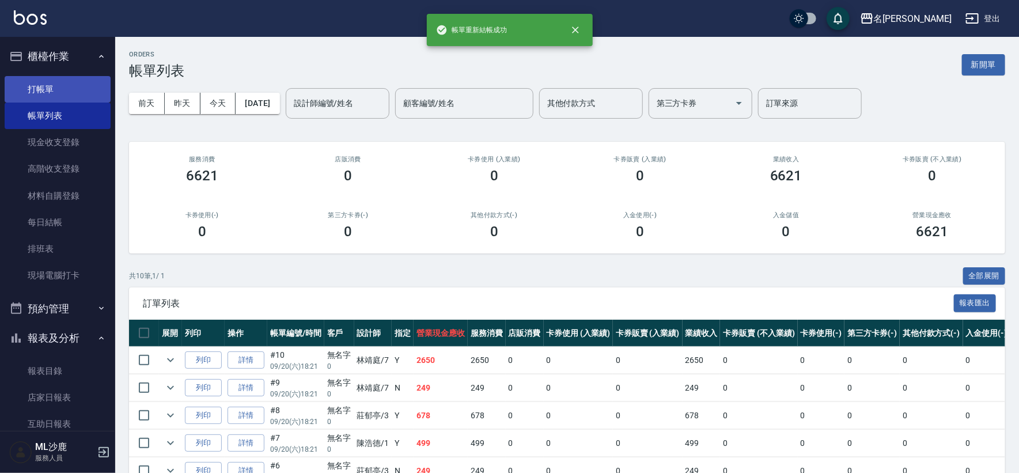
click at [43, 86] on link "打帳單" at bounding box center [58, 89] width 106 height 27
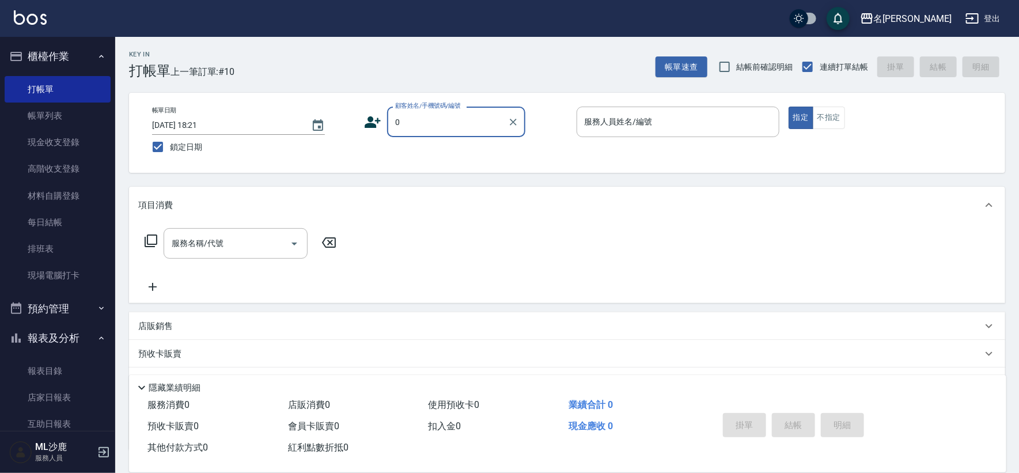
type input "無名字/0/"
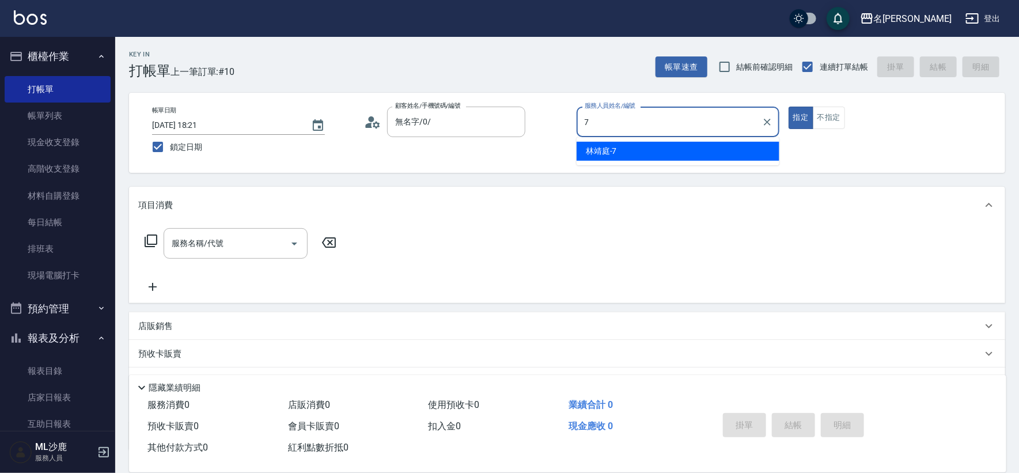
type input "[PERSON_NAME]-7"
type button "true"
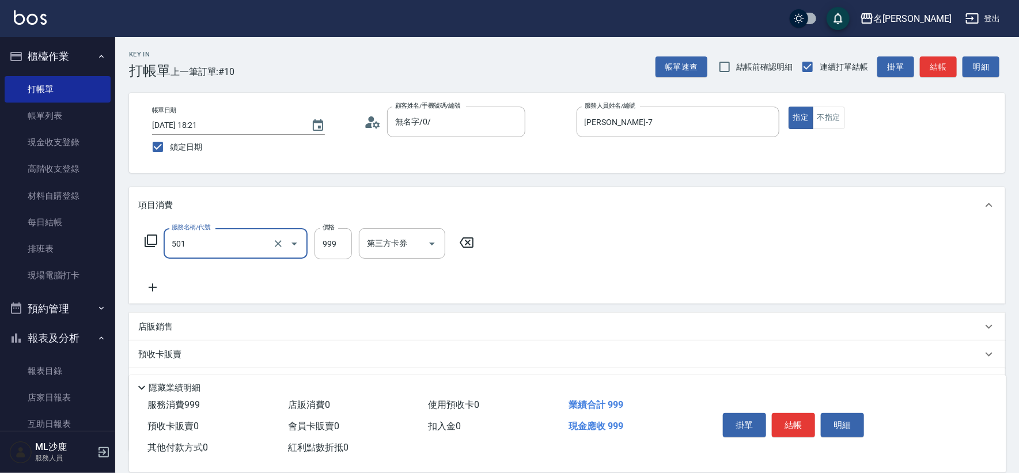
type input "染髮(501)"
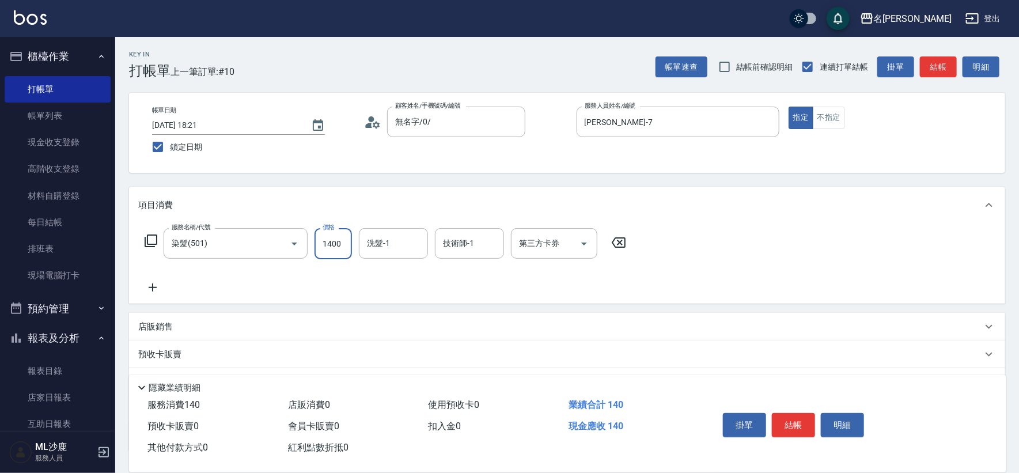
type input "1400"
type input "[PERSON_NAME]-34"
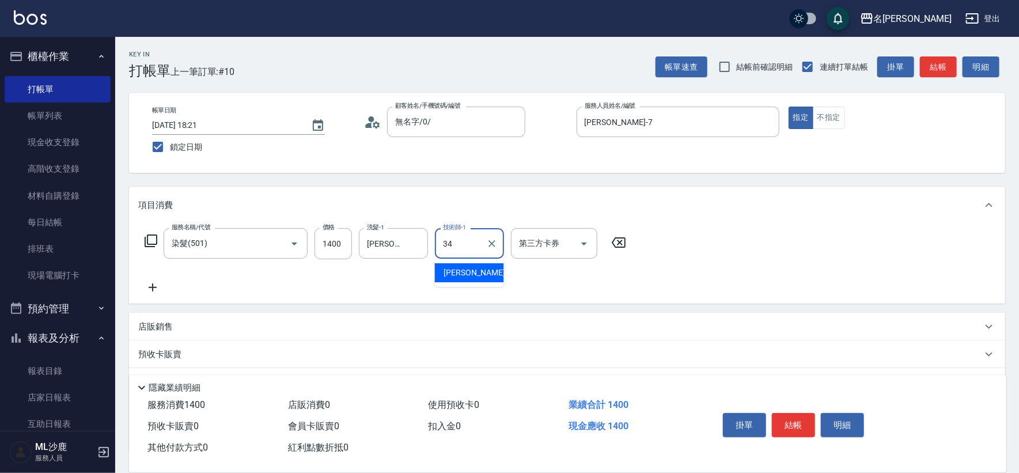
type input "[PERSON_NAME]-34"
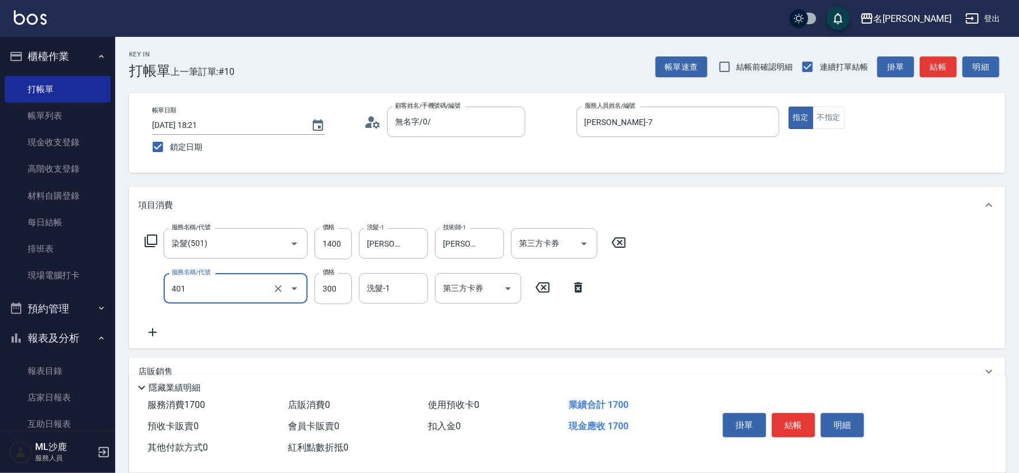
type input "300護(401)"
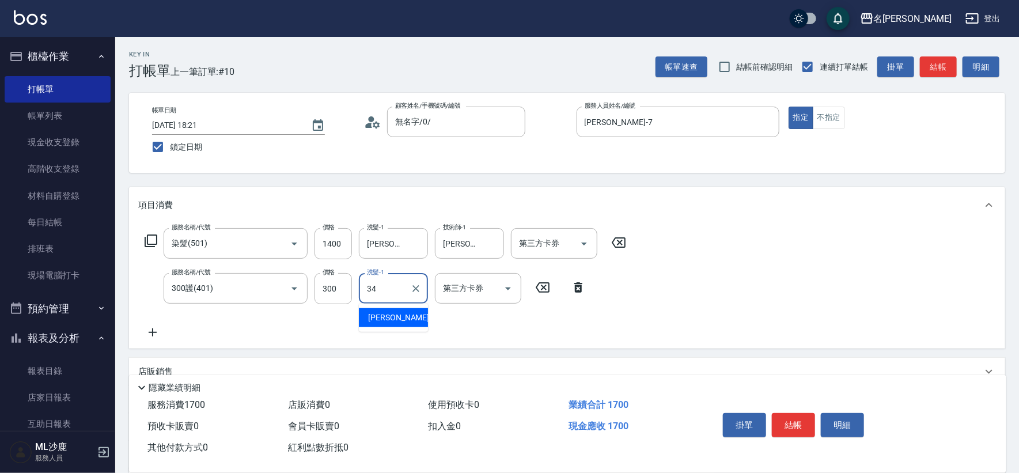
type input "[PERSON_NAME]-34"
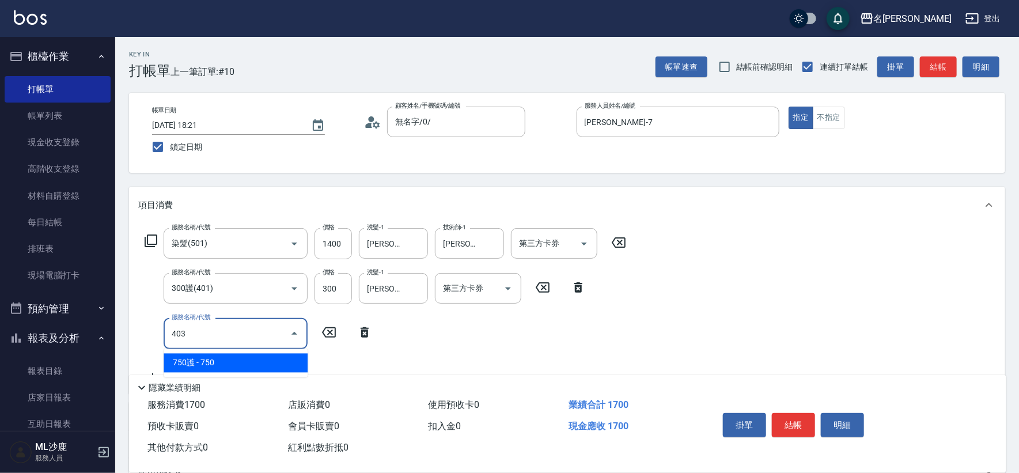
type input "750護(403)"
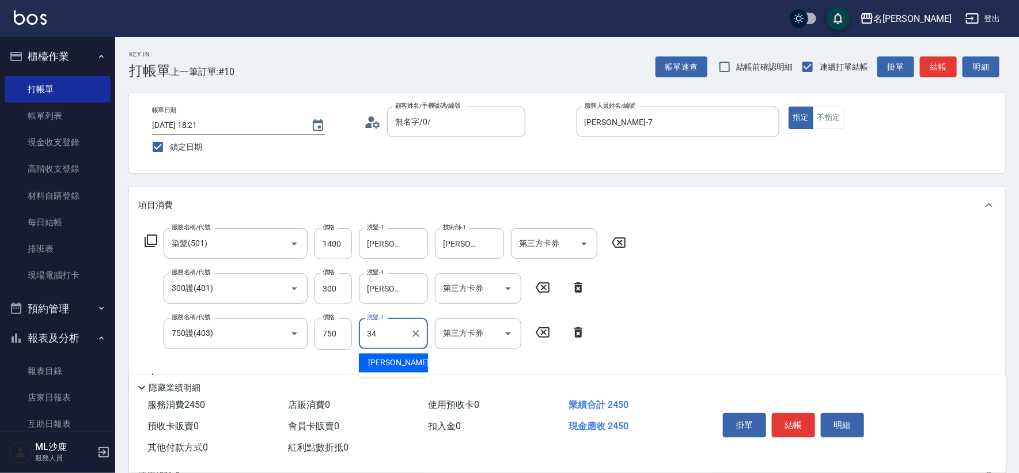
type input "[PERSON_NAME]-34"
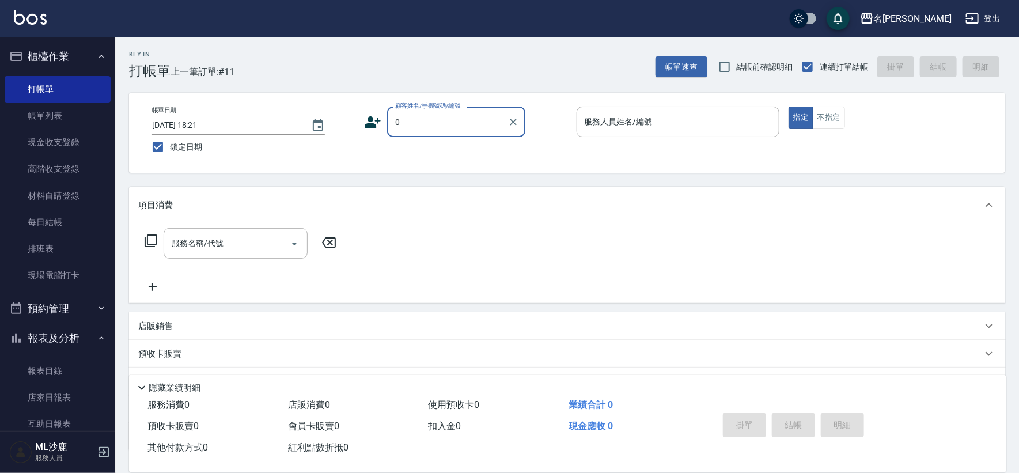
type input "無名字/0/"
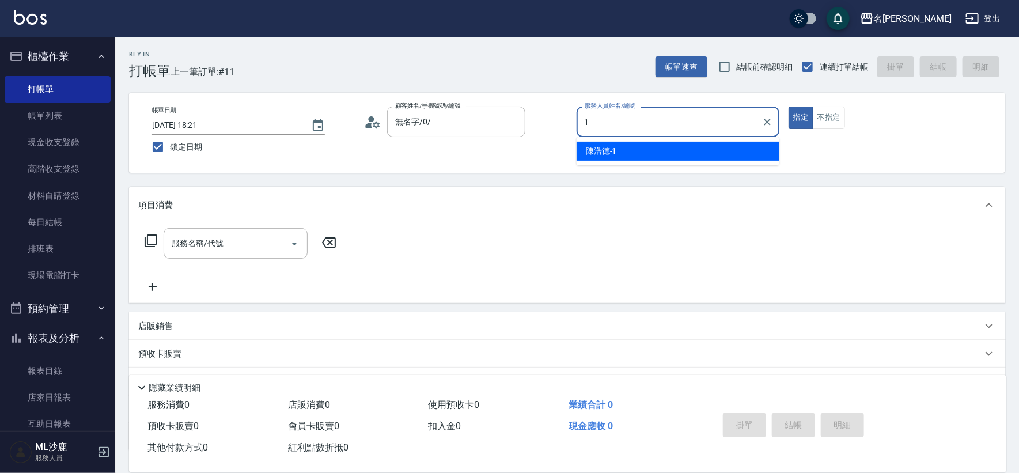
type input "[PERSON_NAME]1"
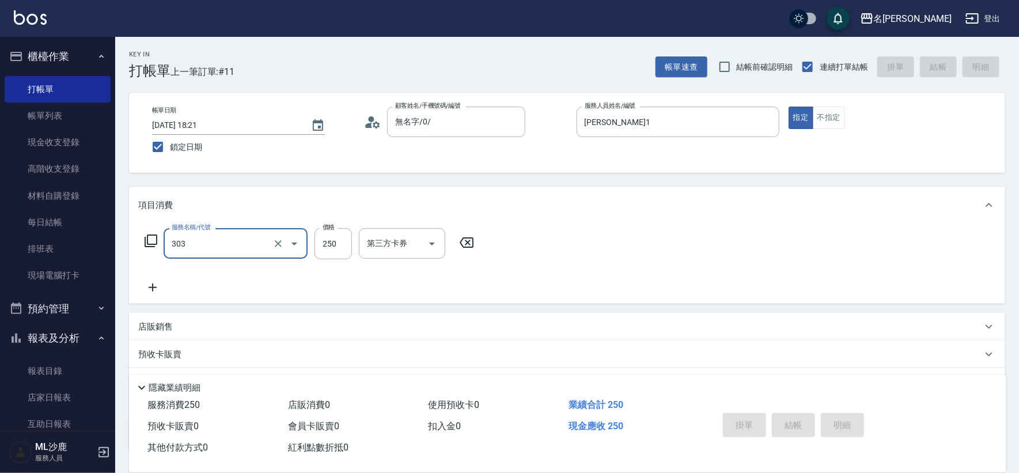
type input "303"
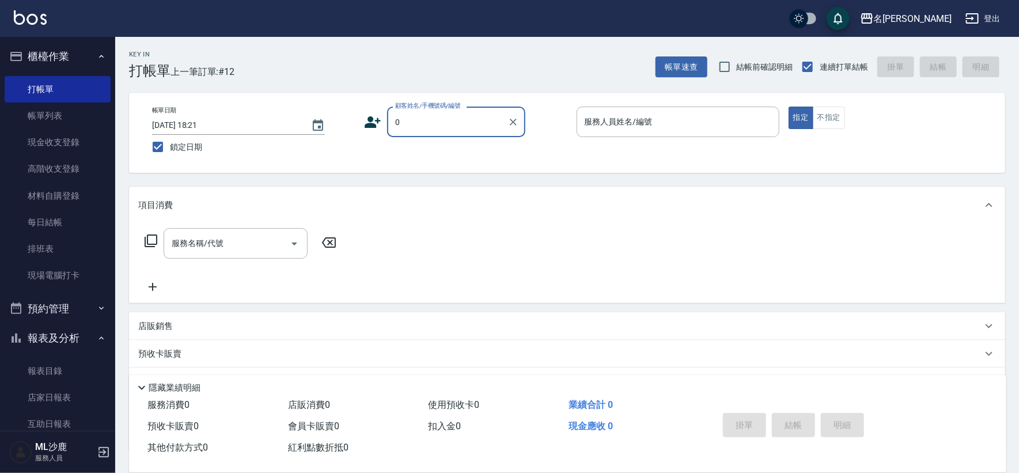
type input "無名字/0/"
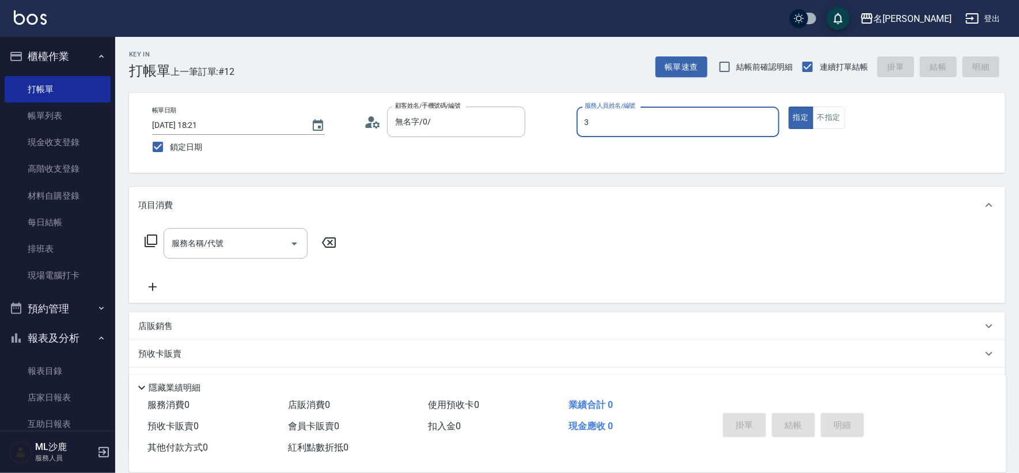
type input "[PERSON_NAME]-3"
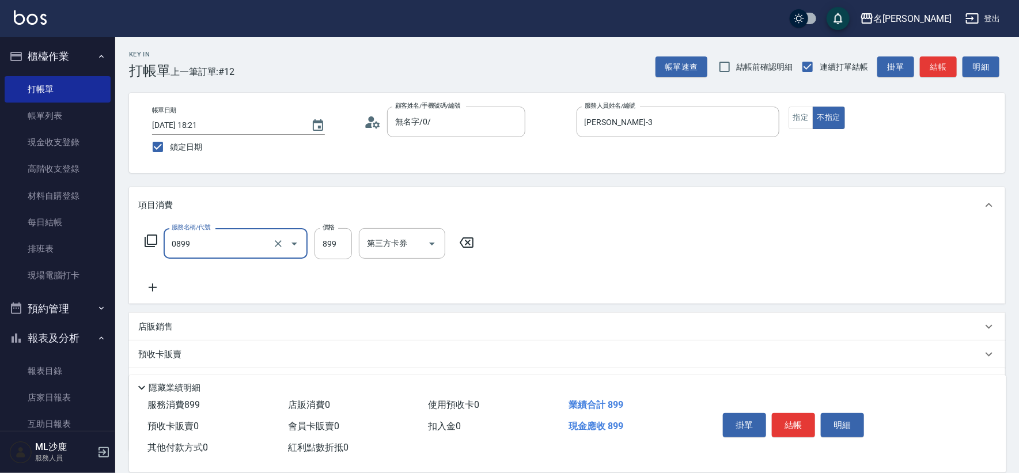
type input "排毒SPA(0899)"
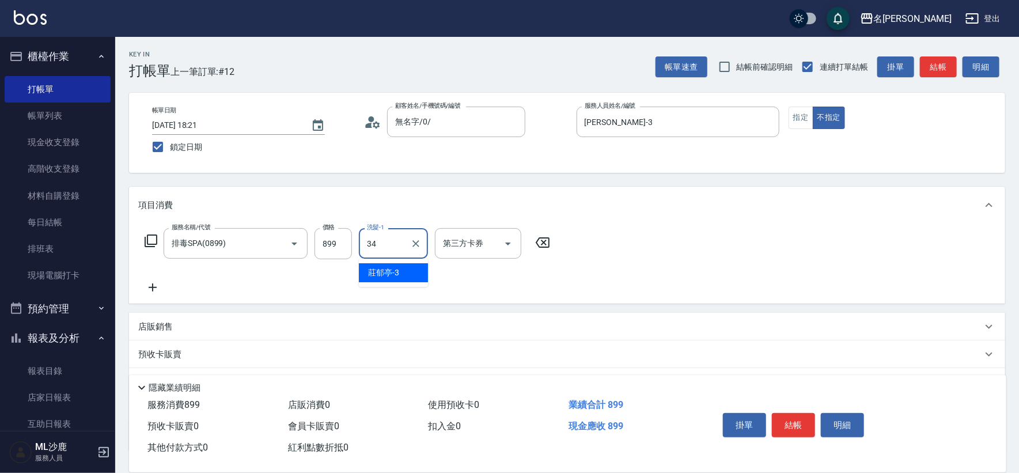
type input "[PERSON_NAME]-34"
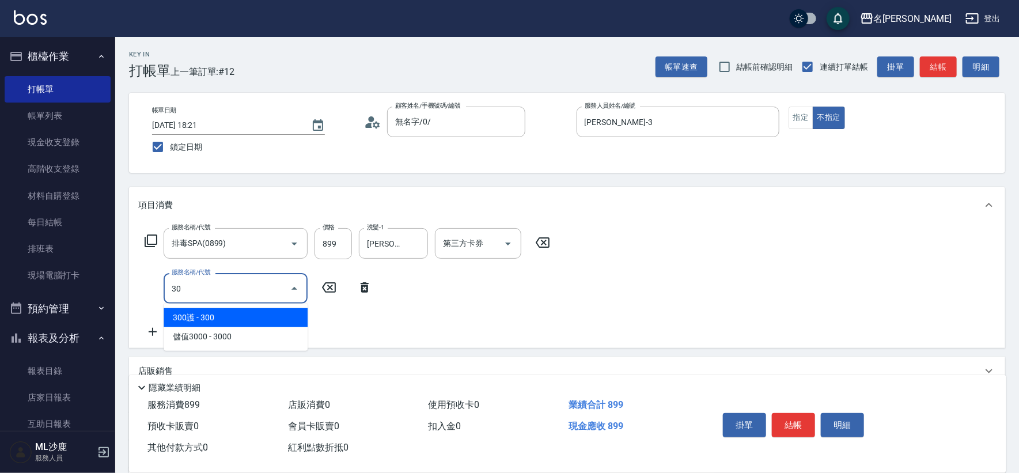
type input "304"
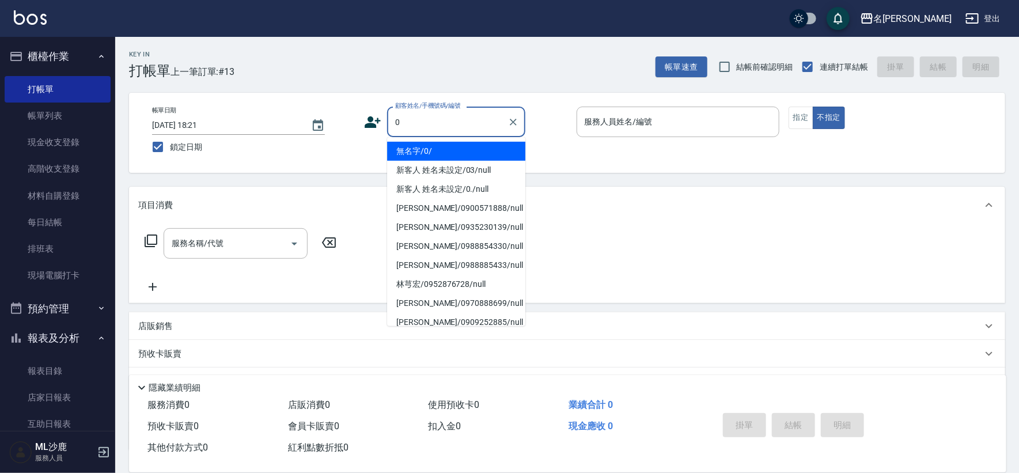
type input "無名字/0/"
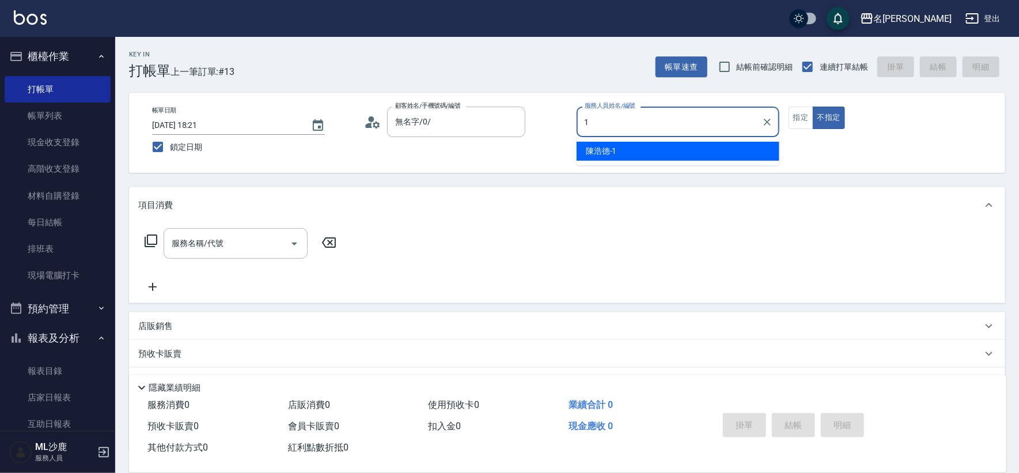
type input "[PERSON_NAME]1"
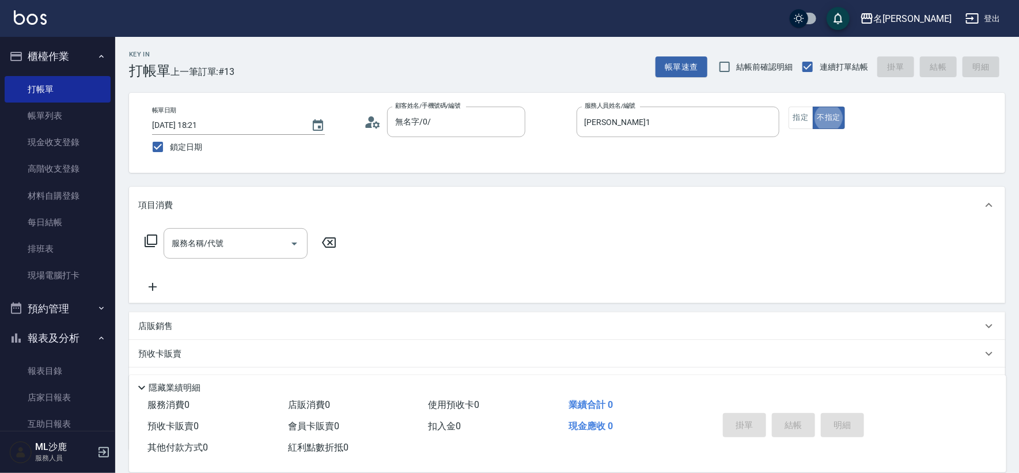
type button "false"
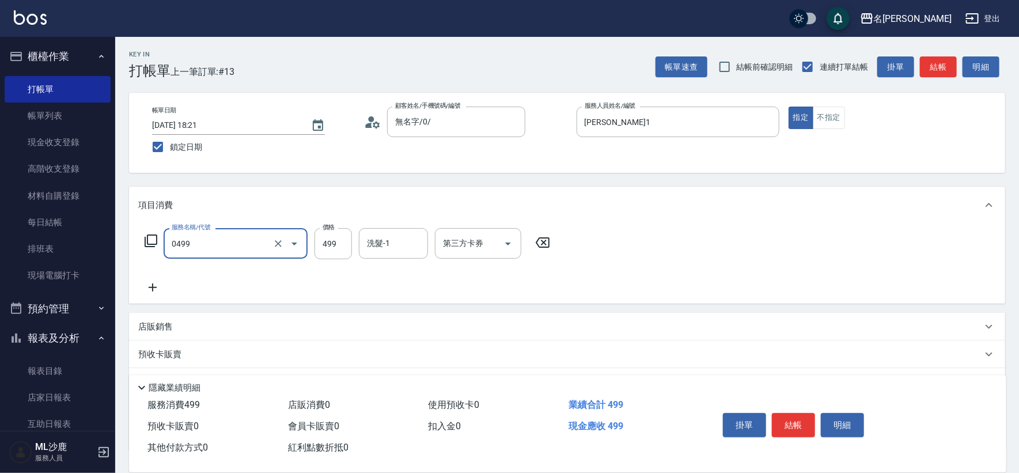
type input "[PERSON_NAME]499(0499)"
type input "599"
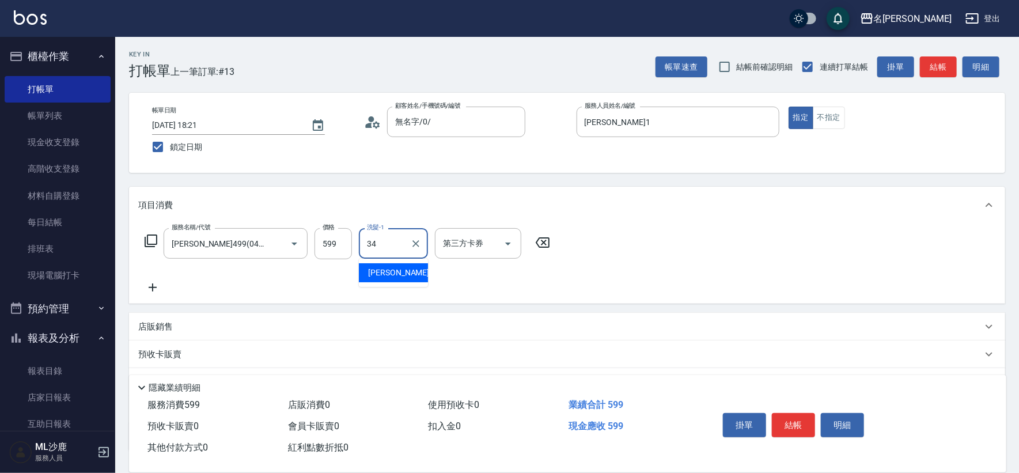
type input "[PERSON_NAME]-34"
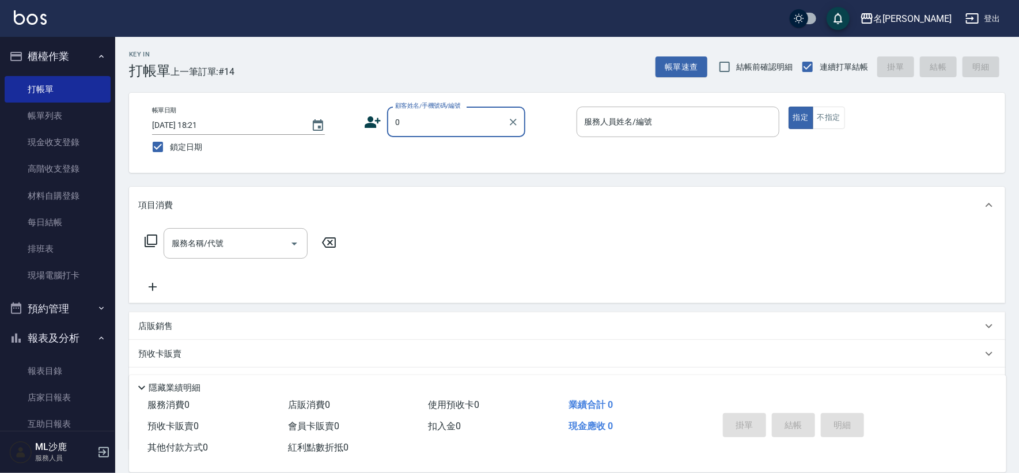
type input "無名字/0/"
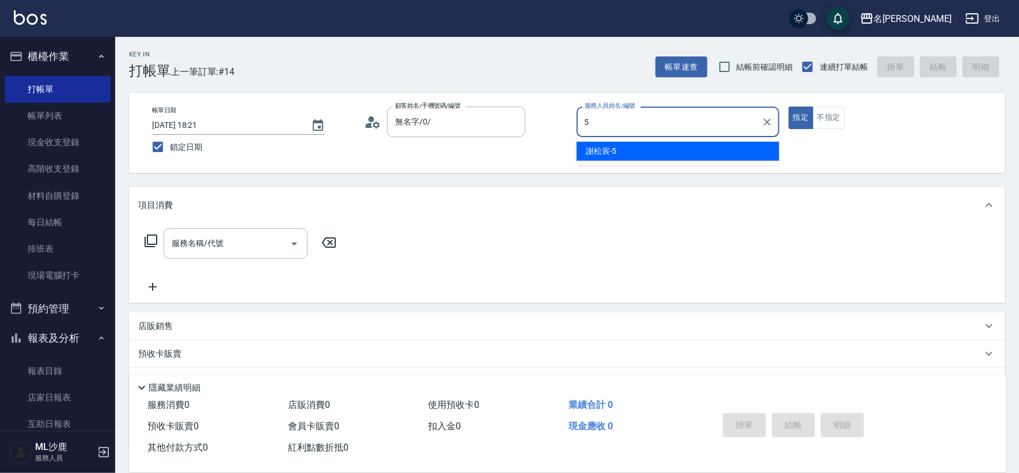
type input "[PERSON_NAME]-5"
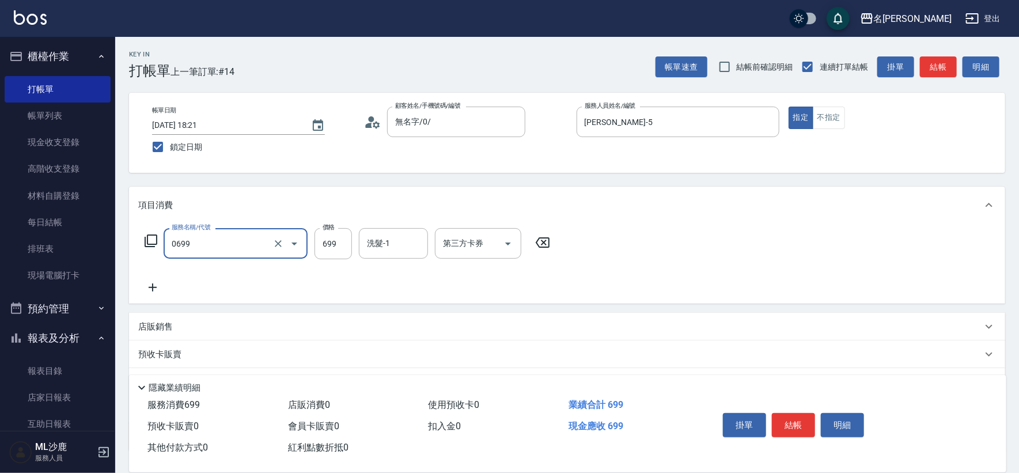
type input "精油SPA(0699)"
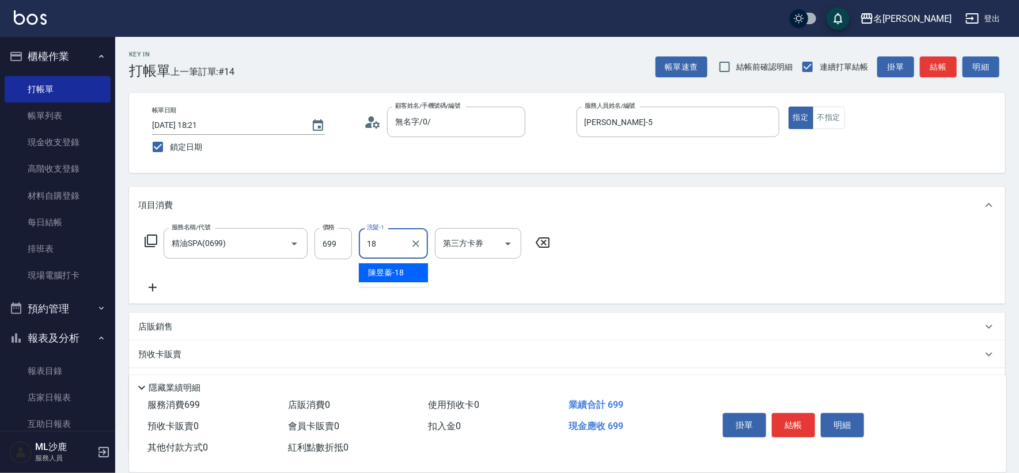
type input "[PERSON_NAME]-18"
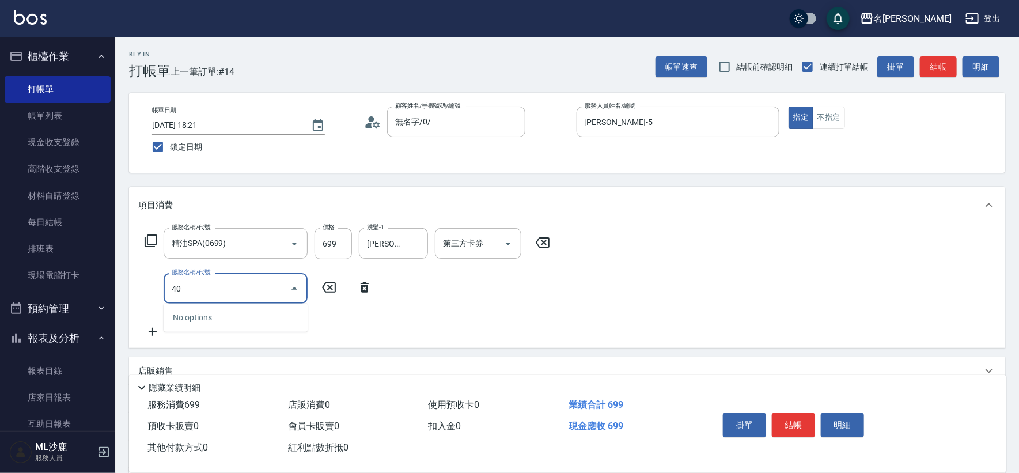
type input "4"
type input "500護(402)"
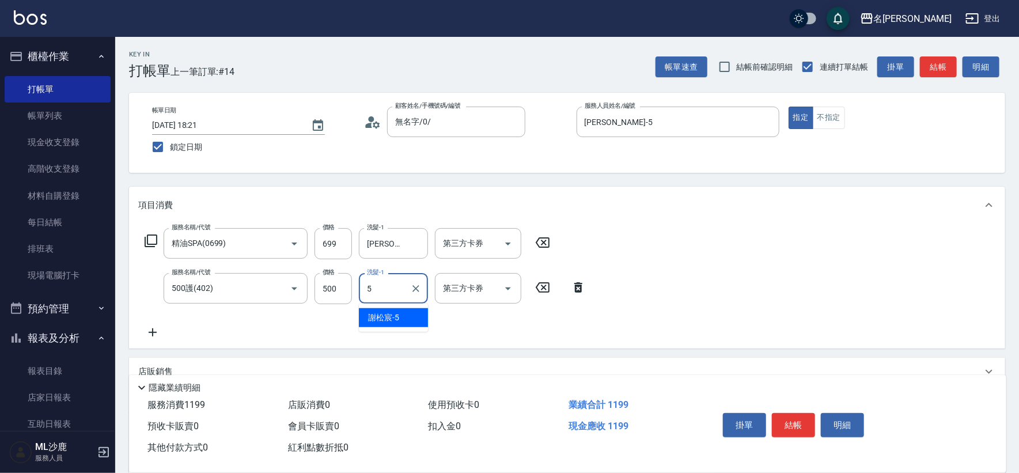
type input "[PERSON_NAME]-5"
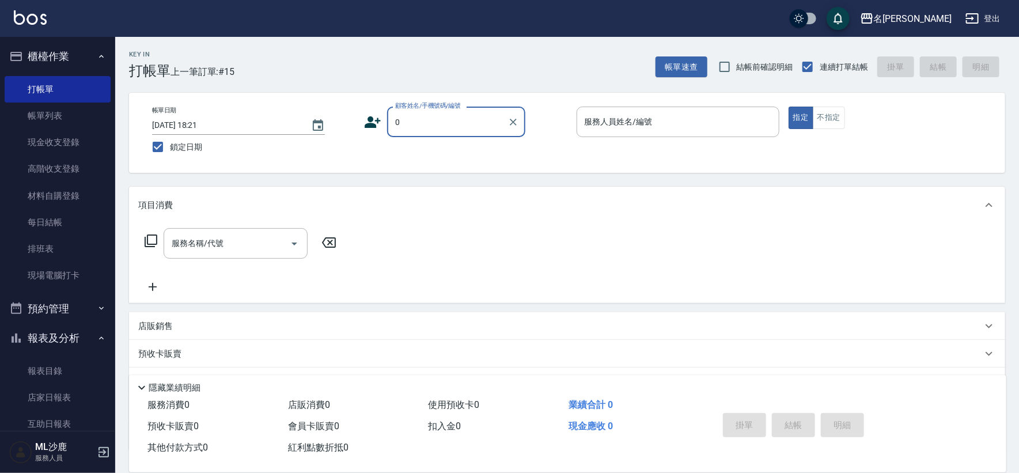
type input "無名字/0/"
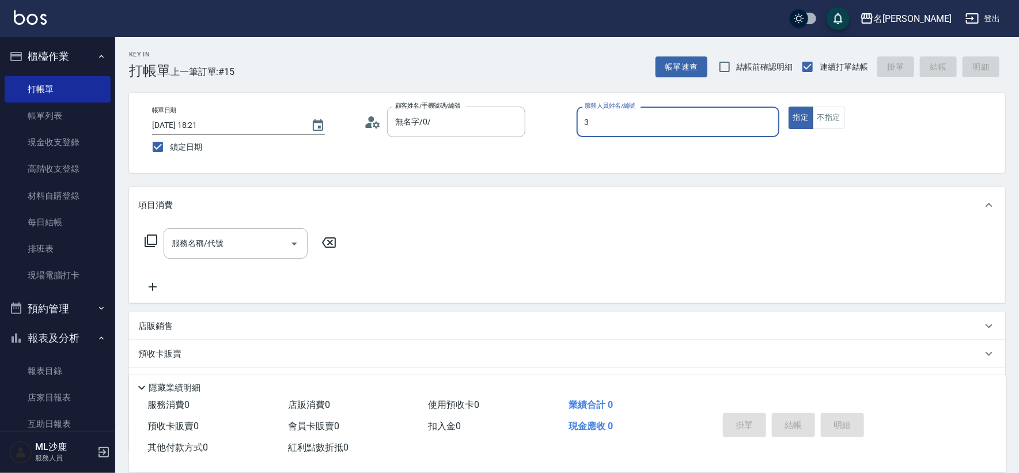
type input "[PERSON_NAME]-3"
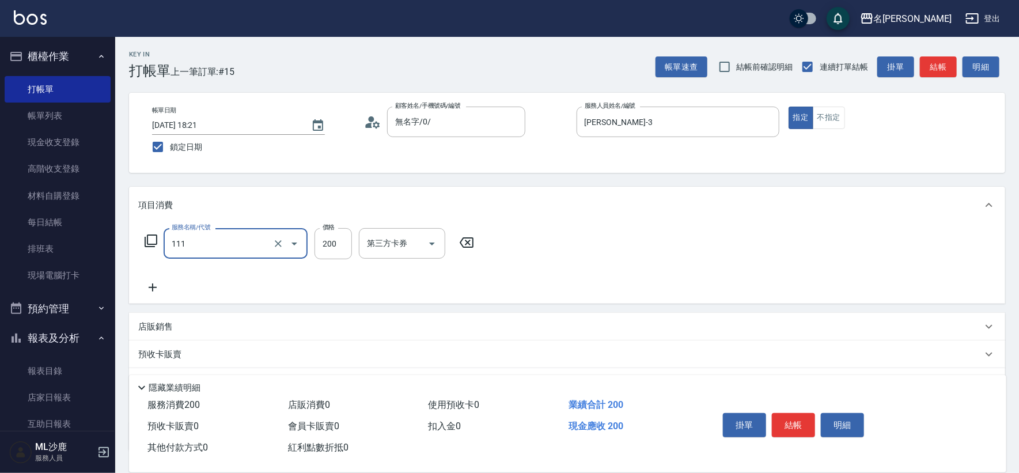
type input "200(111)"
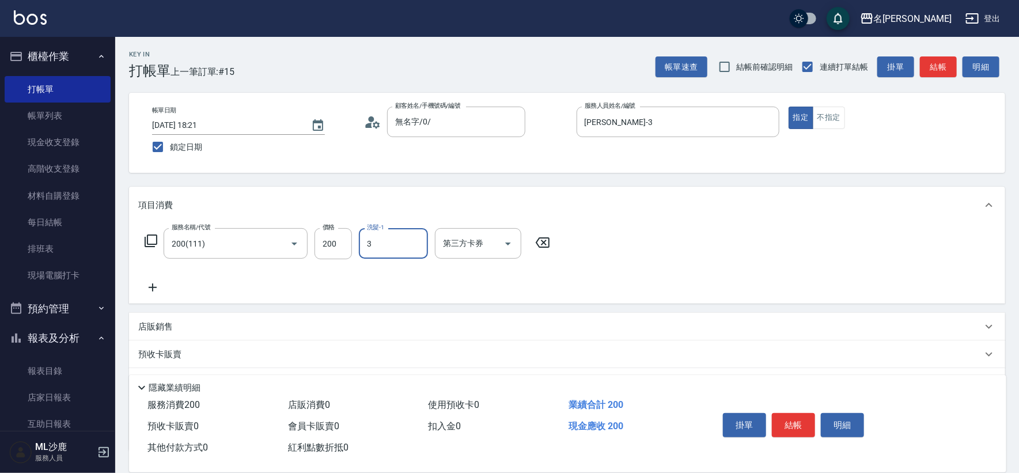
type input "[PERSON_NAME]-3"
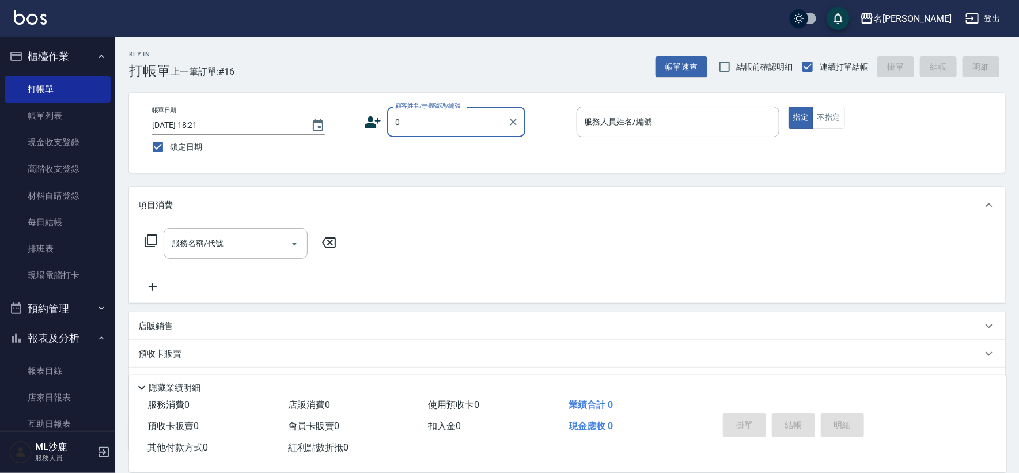
type input "無名字/0/"
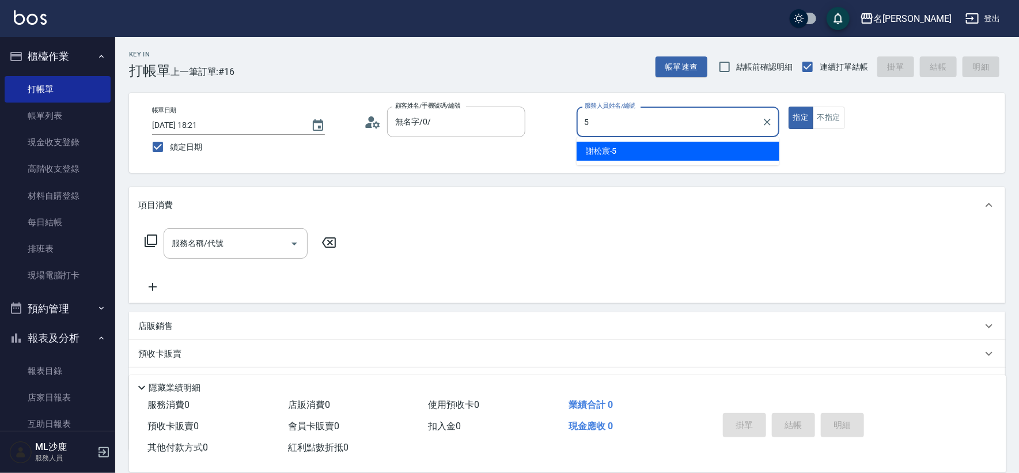
type input "[PERSON_NAME]-5"
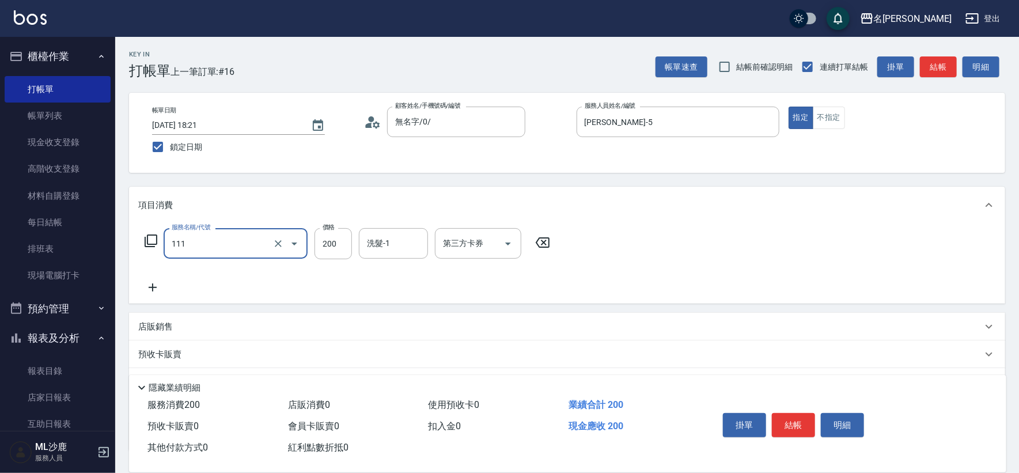
type input "200(111)"
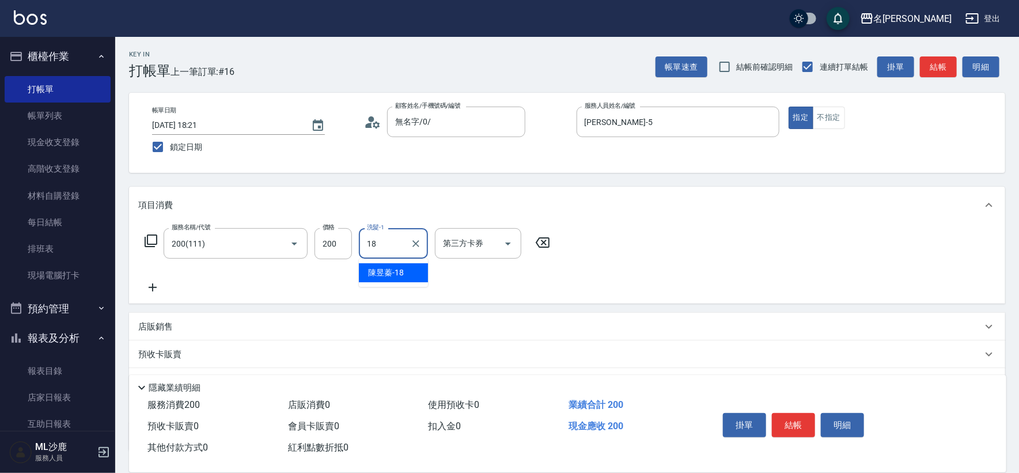
type input "[PERSON_NAME]-18"
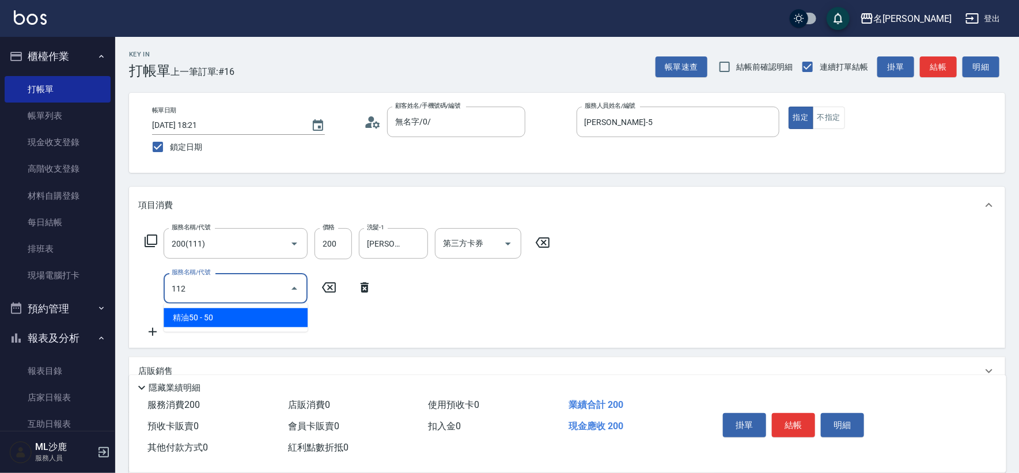
type input "精油50(112)"
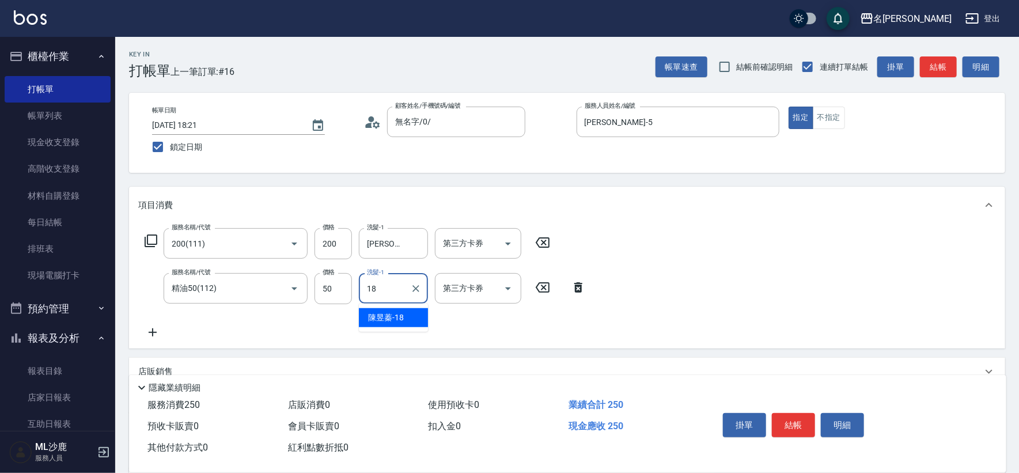
type input "[PERSON_NAME]-18"
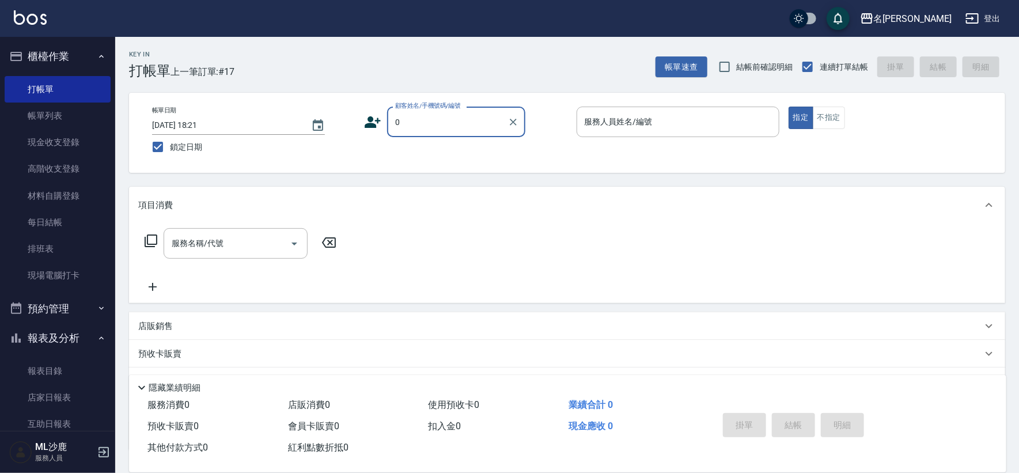
type input "無名字/0/"
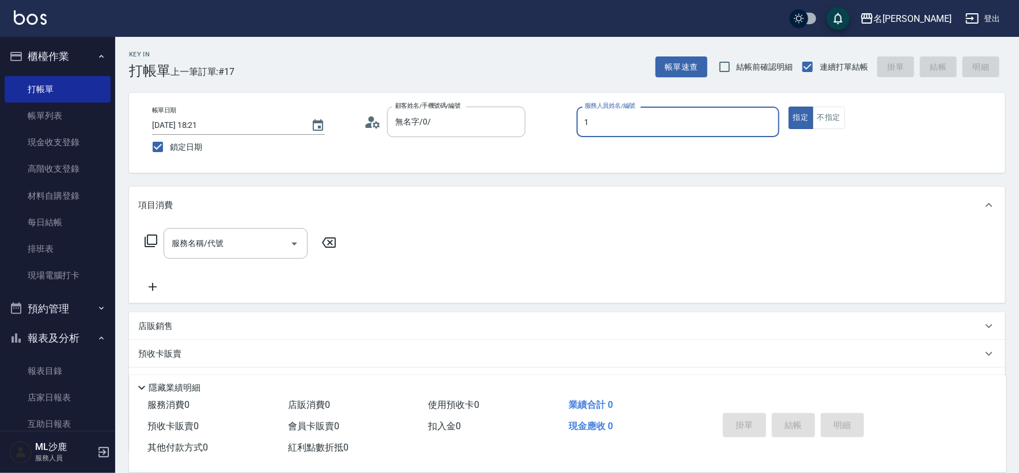
type input "[PERSON_NAME]1"
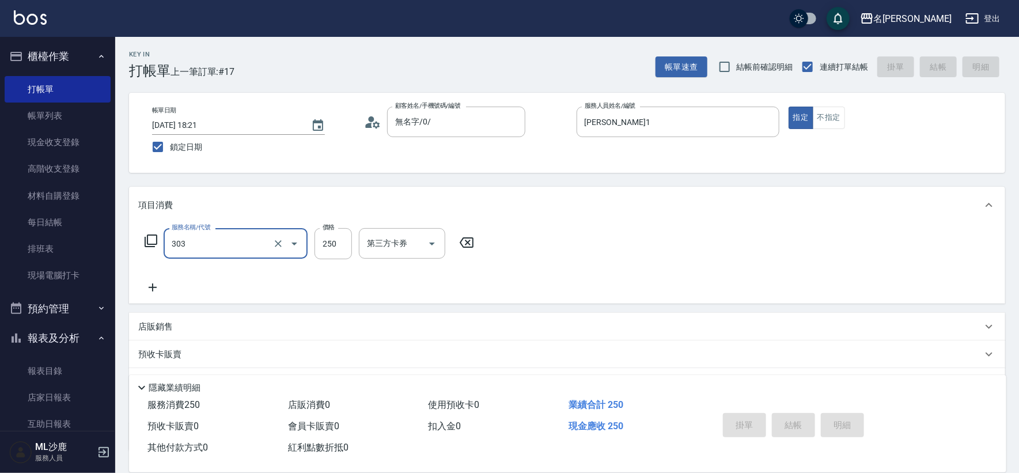
type input "303"
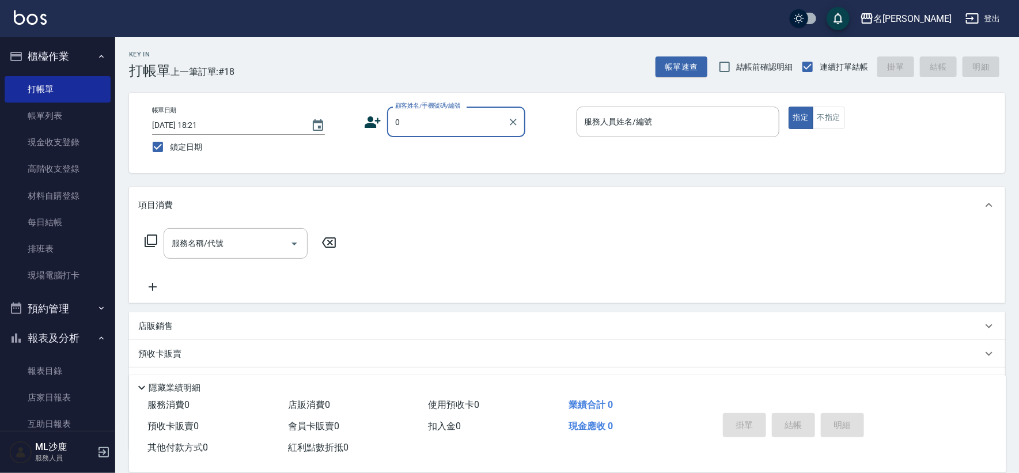
type input "無名字/0/"
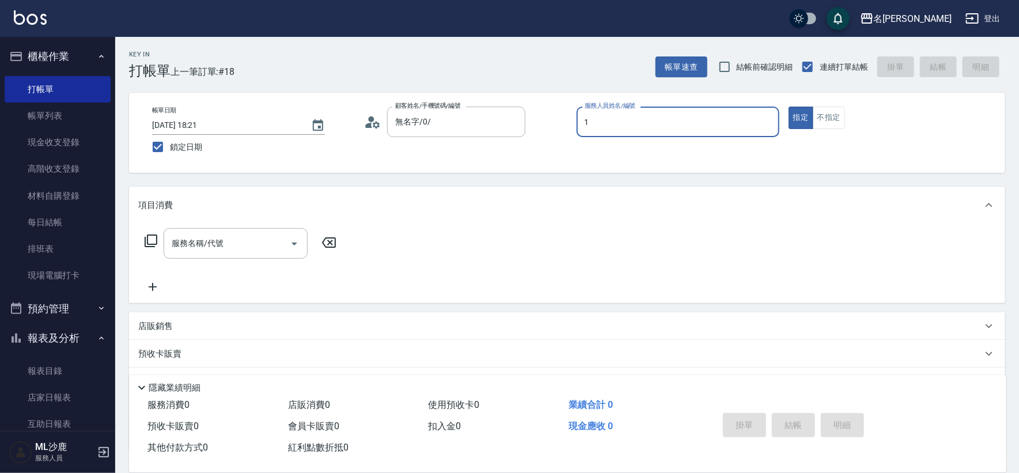
type input "[PERSON_NAME]1"
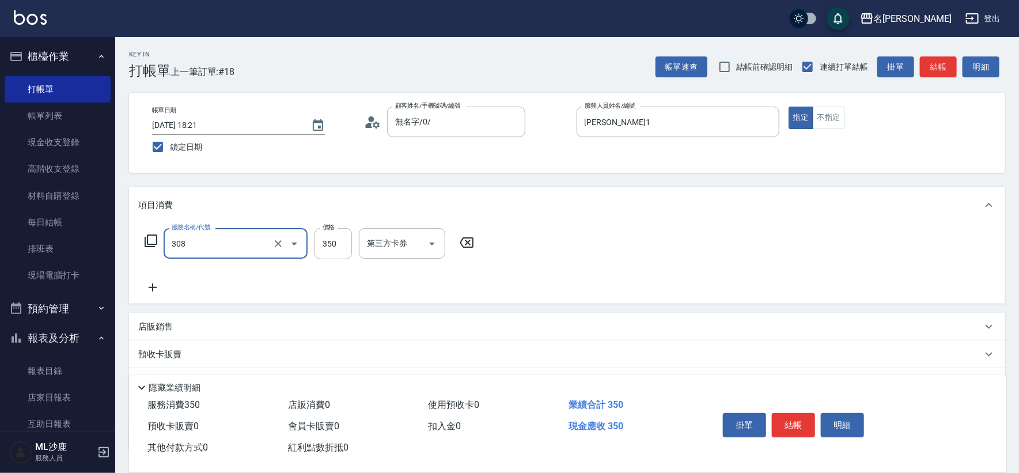
type input "洗+剪(308)"
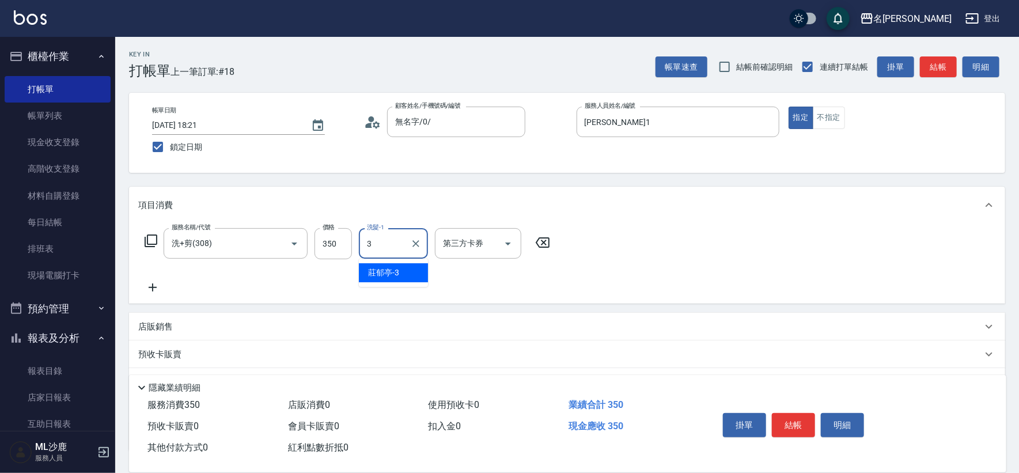
type input "[PERSON_NAME]-3"
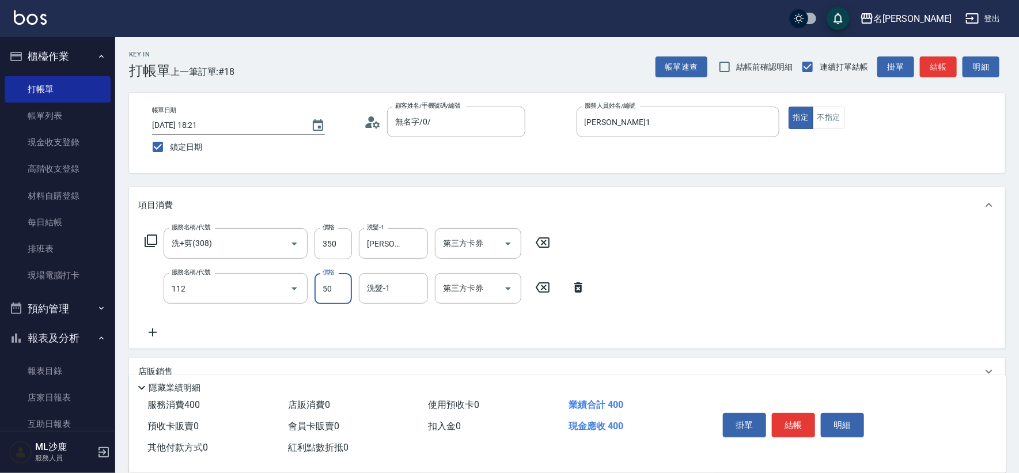
type input "精油50(112)"
type input "[PERSON_NAME]-3"
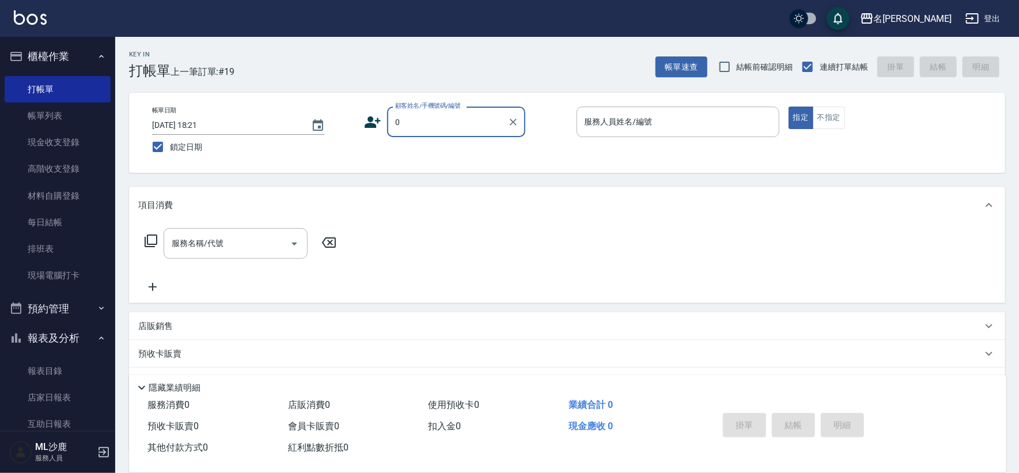
type input "無名字/0/"
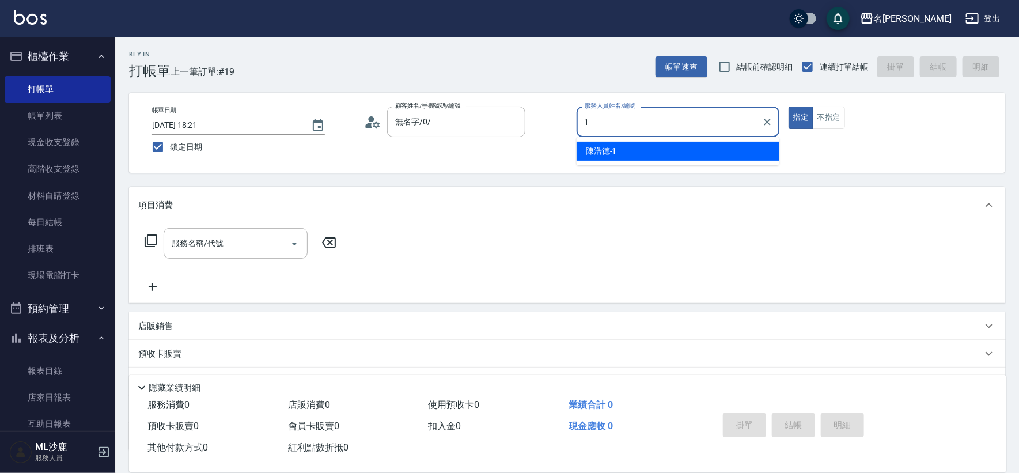
type input "[PERSON_NAME]1"
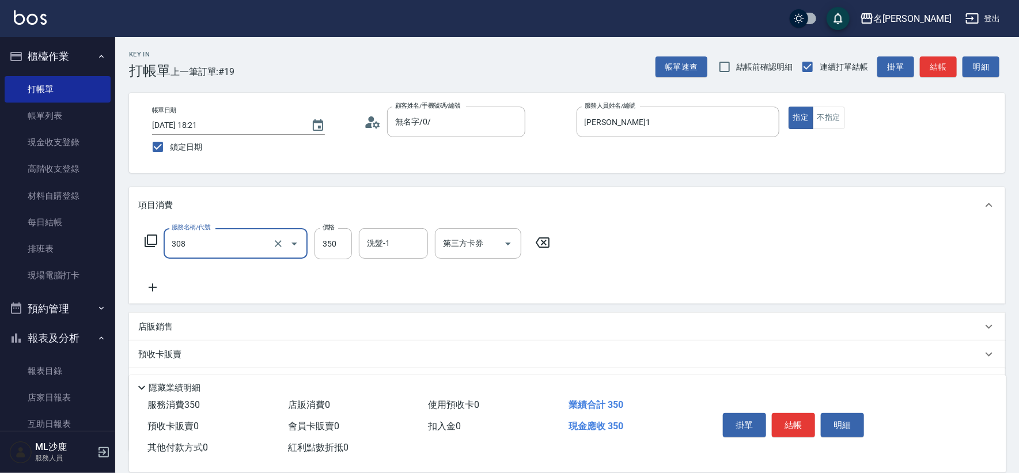
type input "洗+剪(308)"
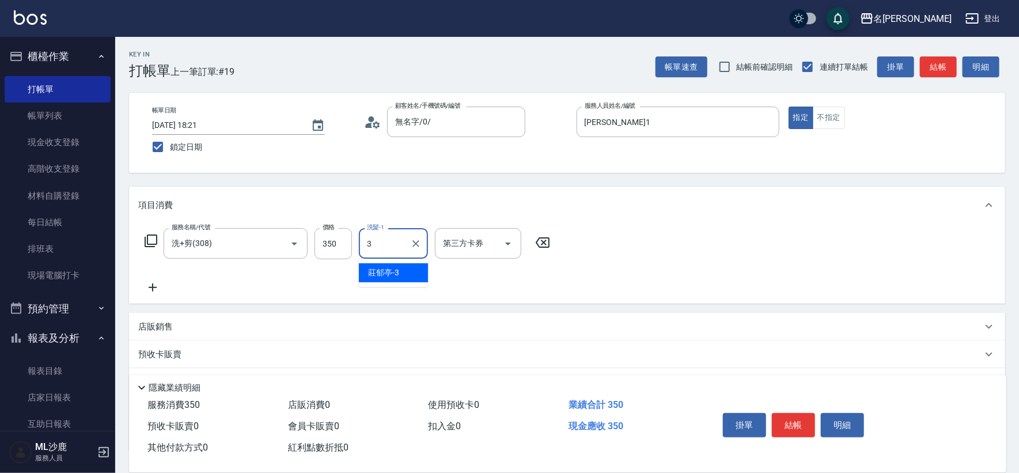
type input "[PERSON_NAME]-3"
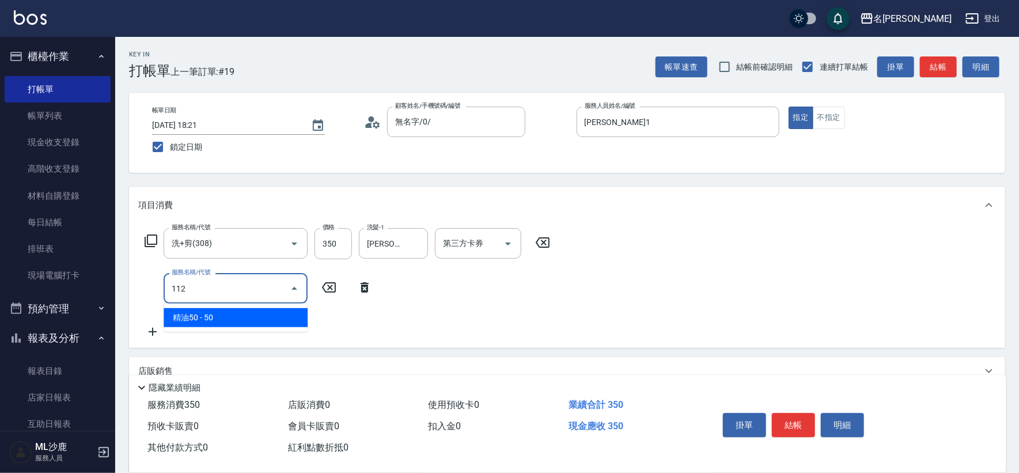
type input "精油50(112)"
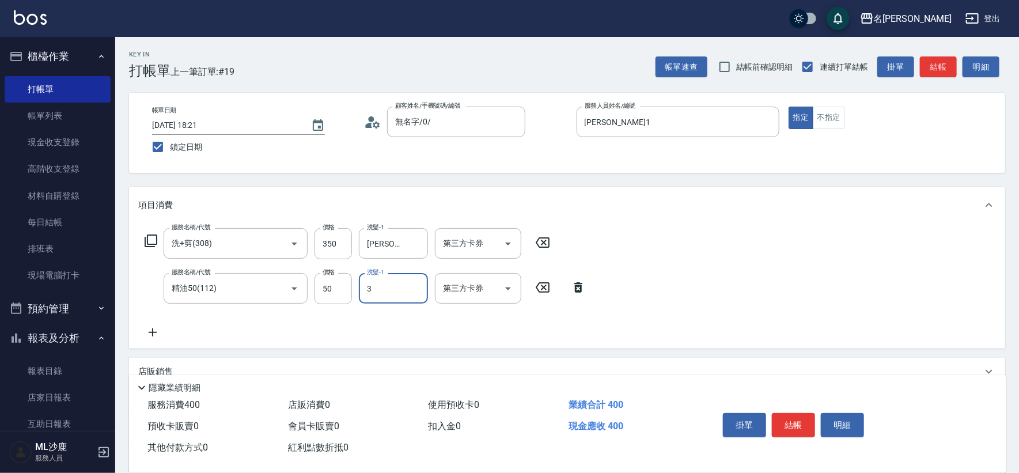
type input "[PERSON_NAME]-3"
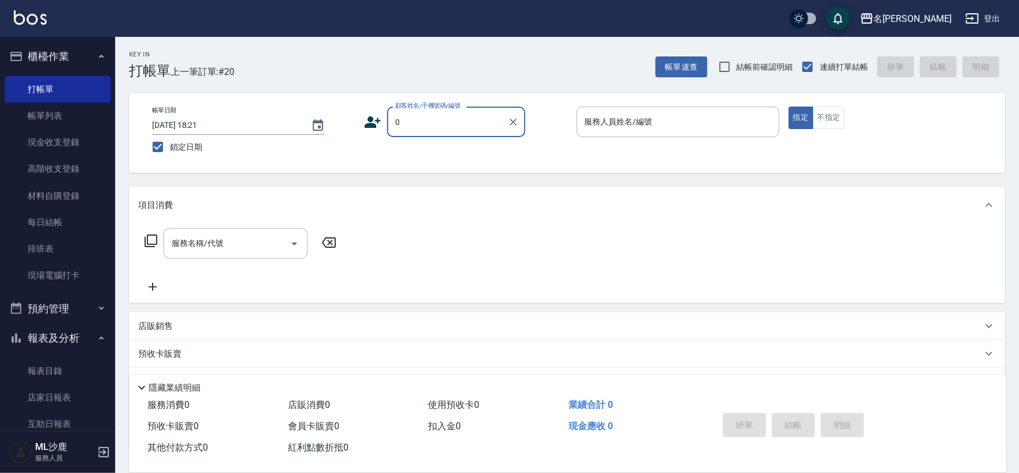
type input "無名字/0/"
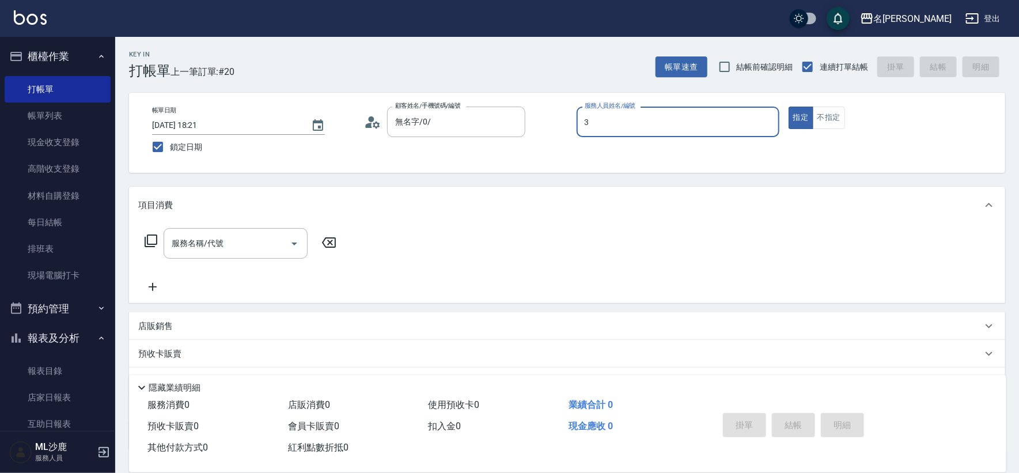
type input "[PERSON_NAME]-3"
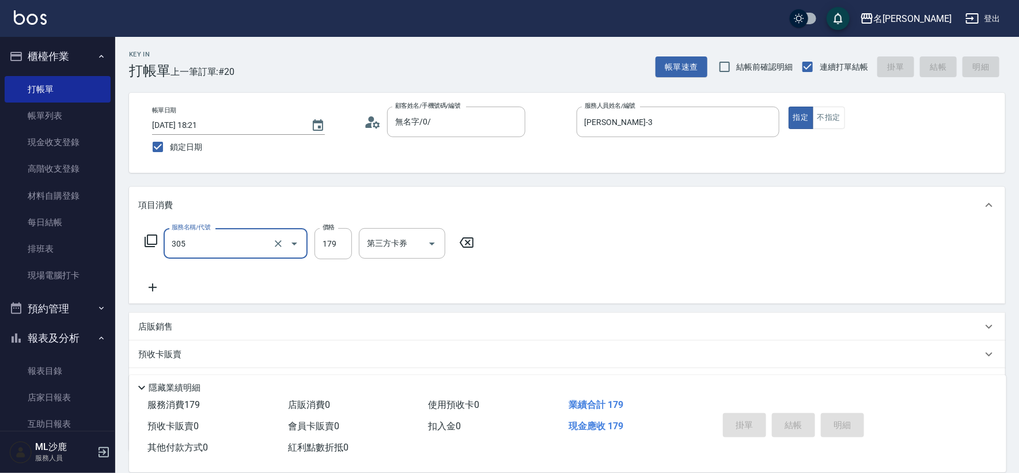
type input "305"
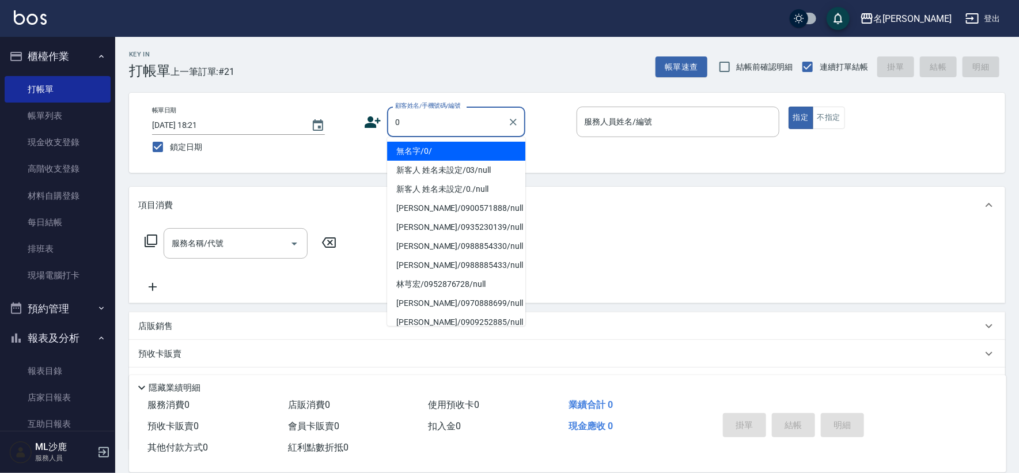
type input "無名字/0/"
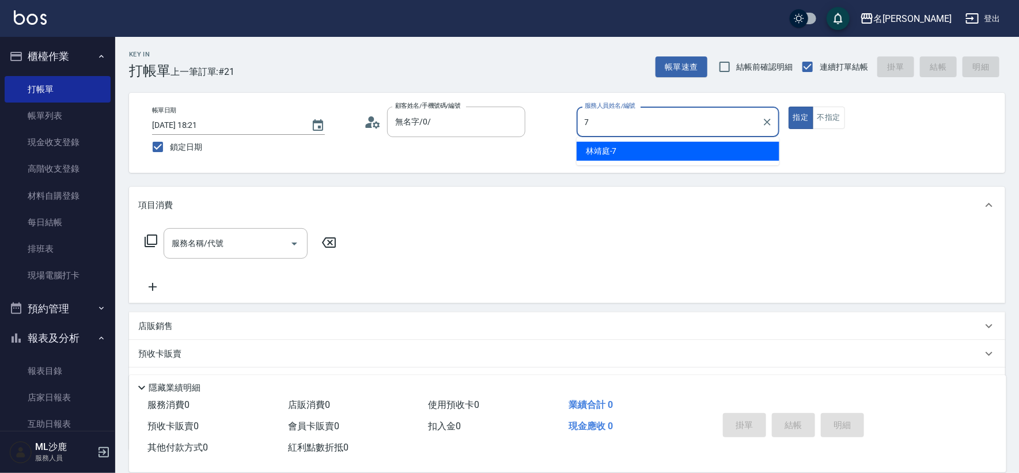
type input "7+"
click at [789, 107] on button "指定" at bounding box center [801, 118] width 25 height 22
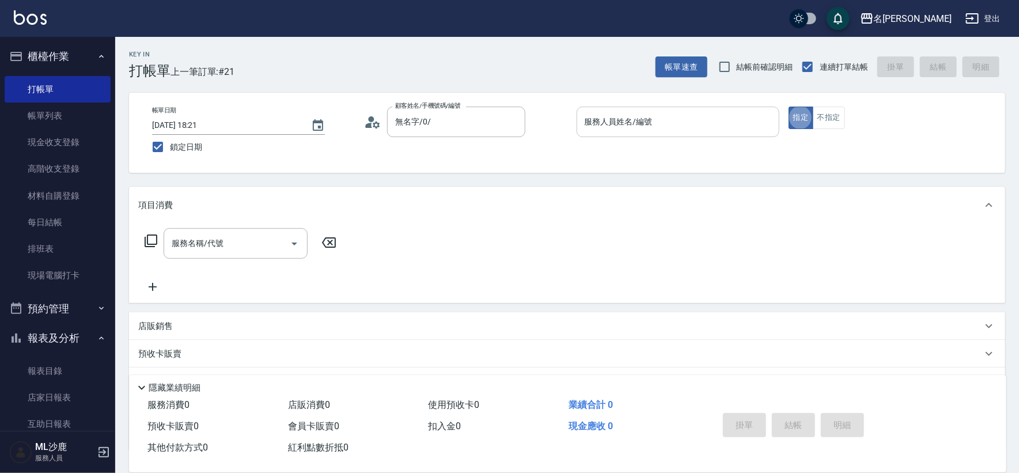
drag, startPoint x: 641, startPoint y: 137, endPoint x: 634, endPoint y: 135, distance: 6.6
click at [641, 135] on div "服務人員姓名/編號 服務人員姓名/編號" at bounding box center [678, 128] width 203 height 43
click at [641, 135] on div "服務人員姓名/編號" at bounding box center [678, 122] width 203 height 31
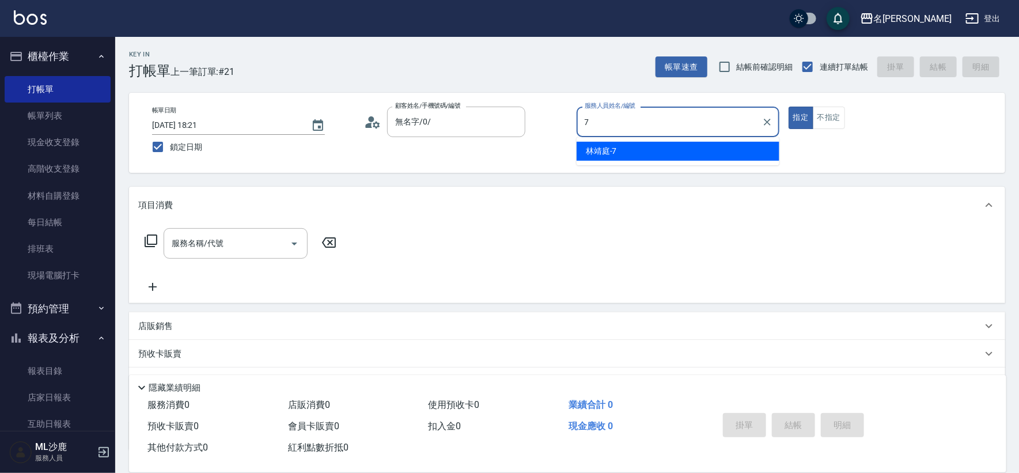
type input "[PERSON_NAME]-7"
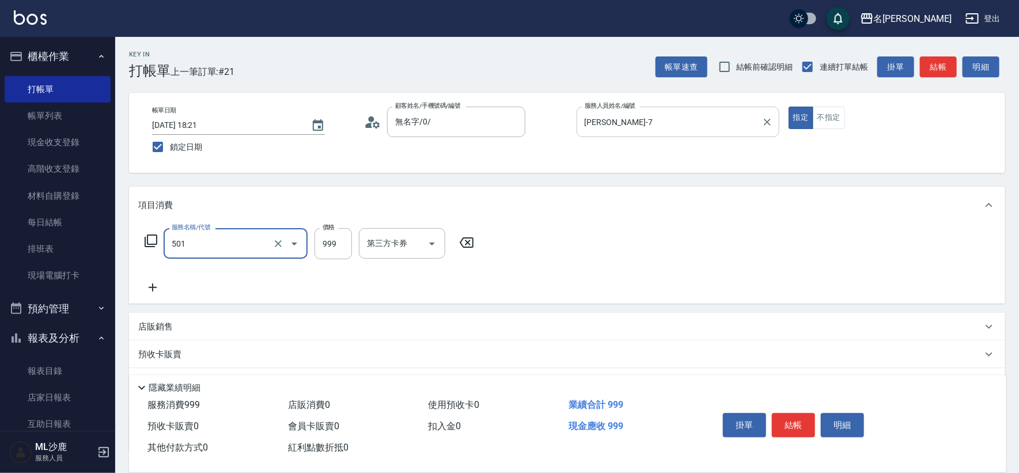
type input "染髮(501)"
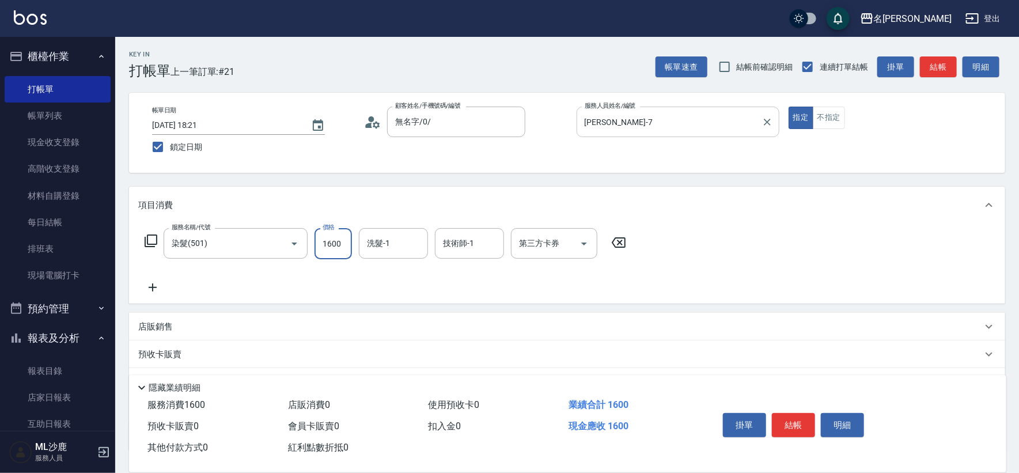
type input "1600"
type input "[PERSON_NAME]-34"
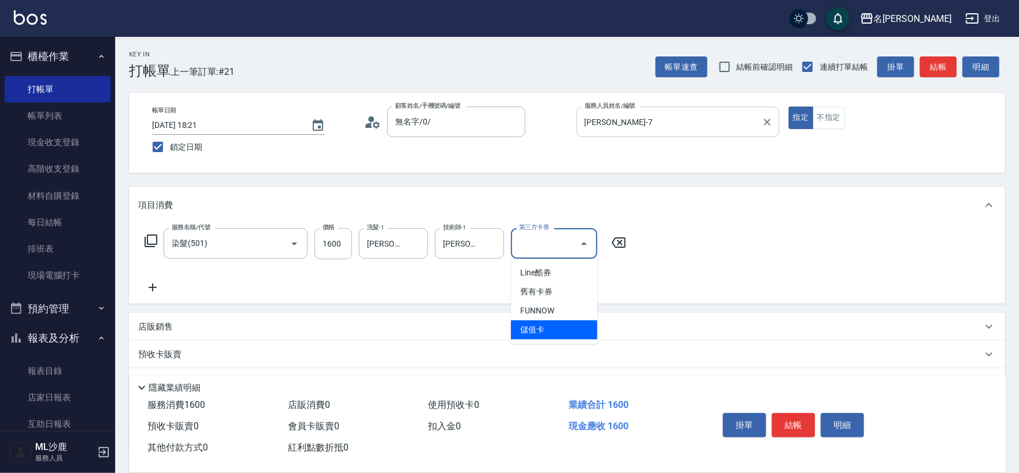
type input "儲值卡"
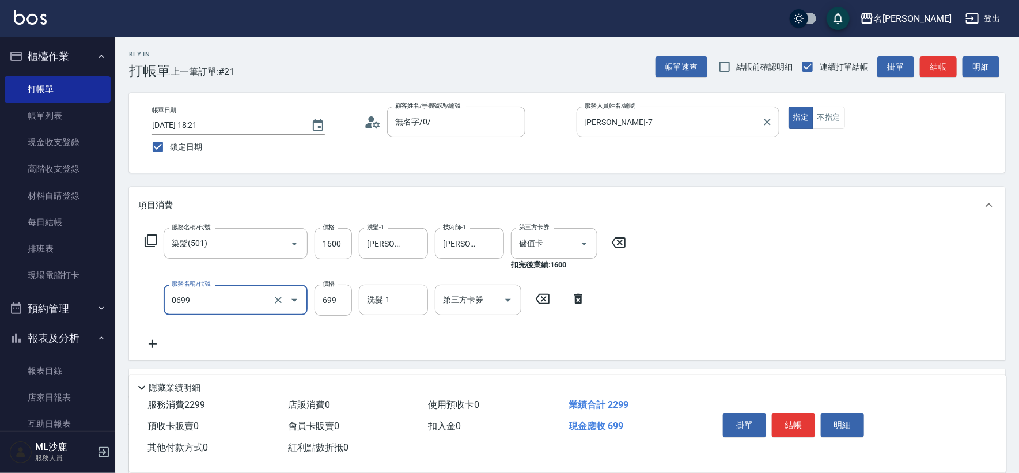
type input "精油SPA(0699)"
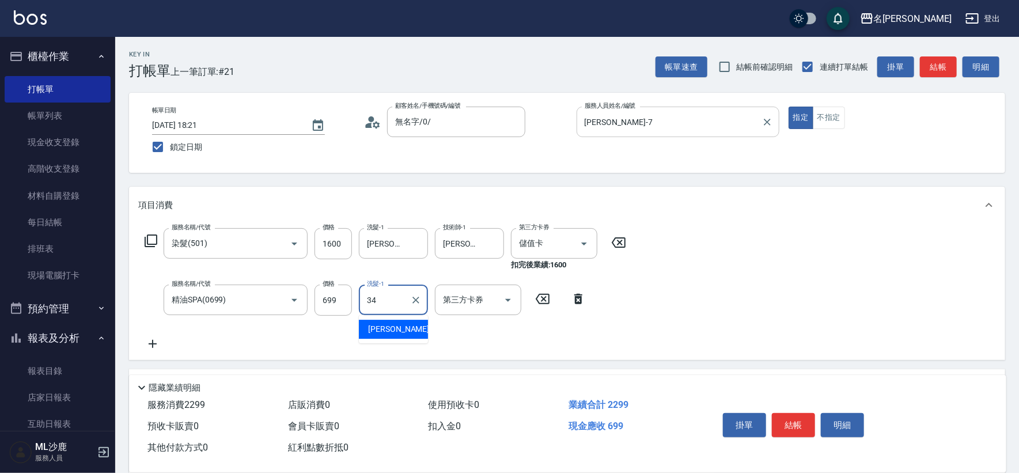
type input "[PERSON_NAME]-34"
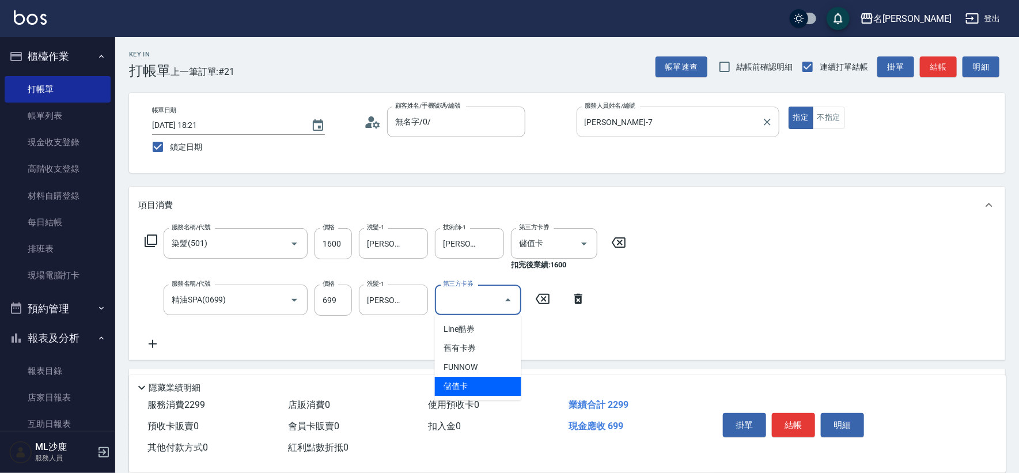
type input "儲值卡"
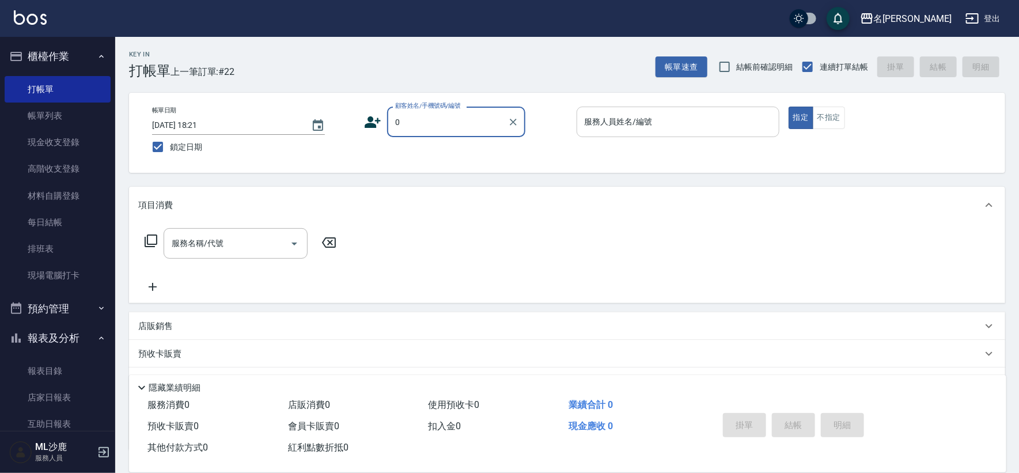
type input "無名字/0/"
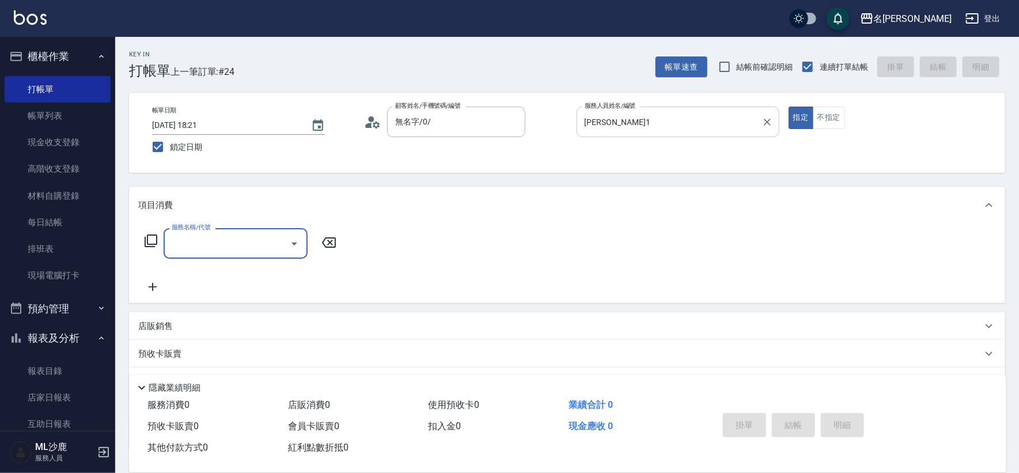
click at [744, 122] on input "[PERSON_NAME]1" at bounding box center [669, 122] width 175 height 20
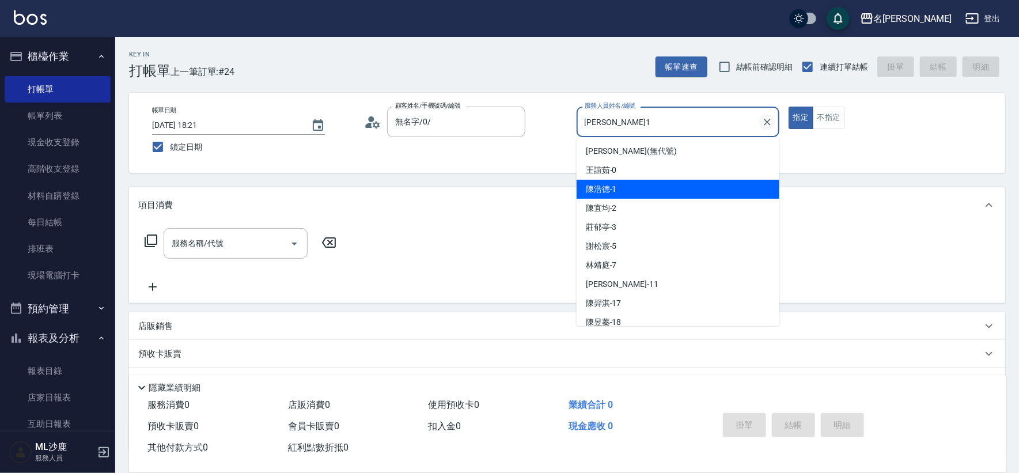
click at [764, 121] on icon "Clear" at bounding box center [768, 122] width 12 height 12
click at [757, 121] on input "服務人員姓名/編號" at bounding box center [669, 122] width 175 height 20
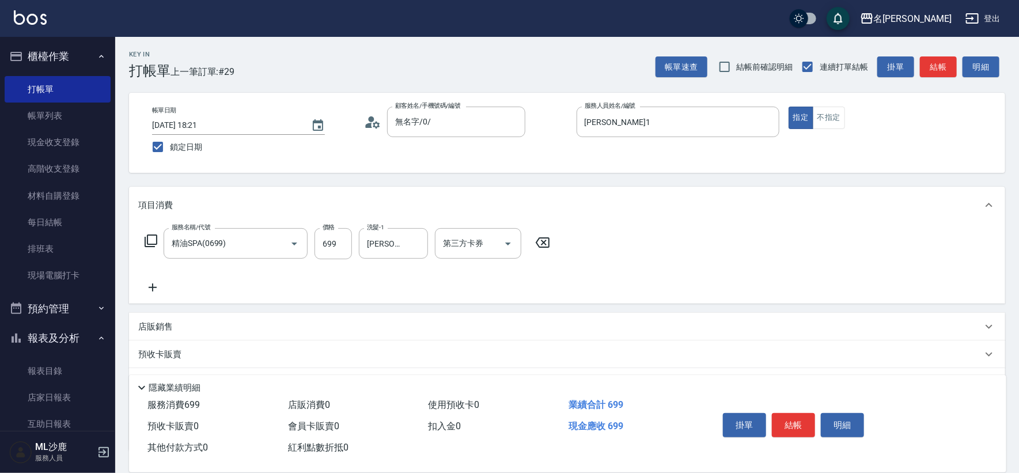
click at [633, 278] on div "服務名稱/代號 精油SPA(0699) 服務名稱/代號 價格 699 價格 洗髮-1 [PERSON_NAME]-18 洗髮-1 第三方卡券 第三方卡券" at bounding box center [567, 264] width 876 height 80
